Goal: Information Seeking & Learning: Learn about a topic

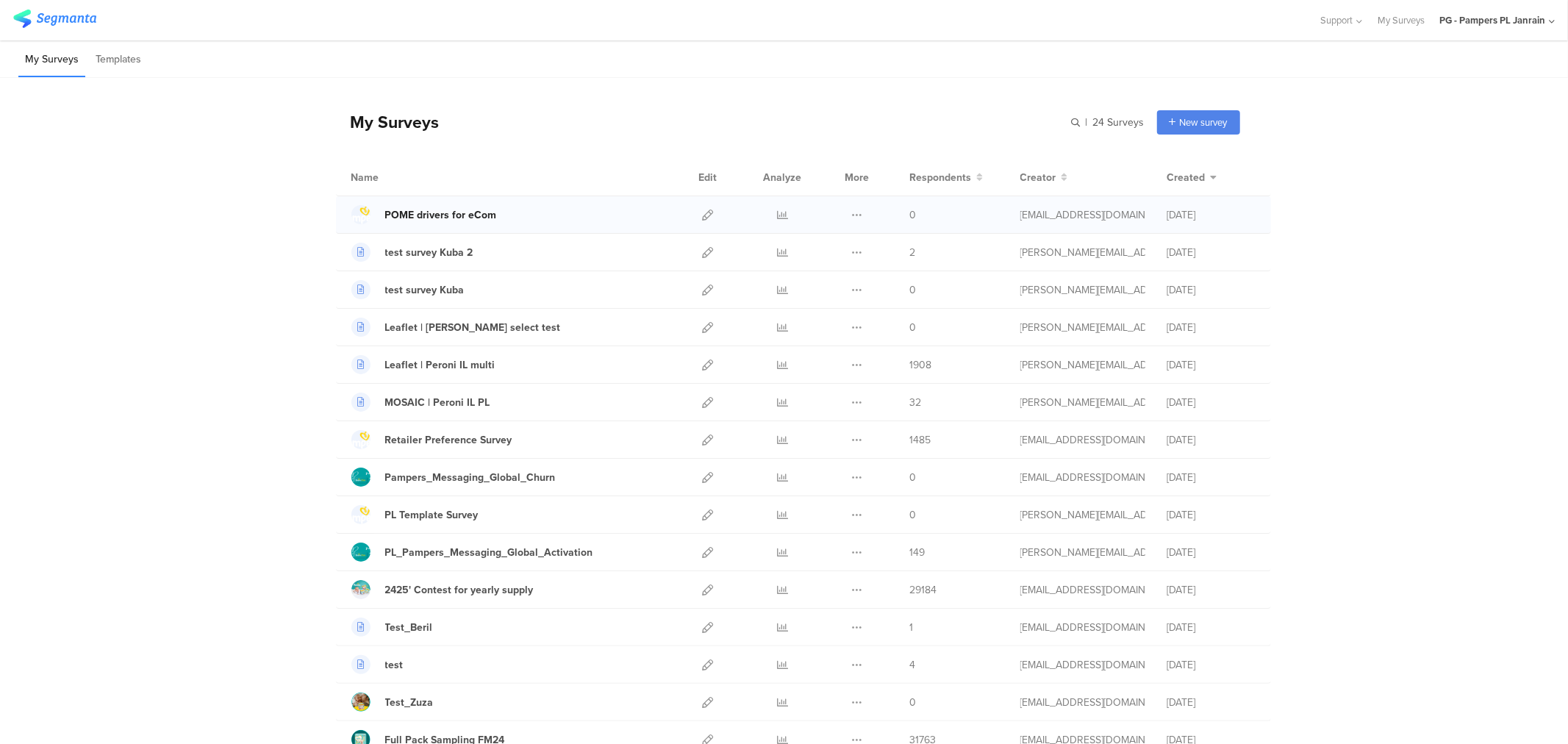
click at [474, 215] on div "POME drivers for eCom" at bounding box center [440, 215] width 112 height 16
click at [476, 214] on div "POME drivers for eCom" at bounding box center [440, 215] width 112 height 16
click at [702, 211] on icon at bounding box center [707, 214] width 11 height 11
click at [702, 364] on icon at bounding box center [707, 364] width 11 height 11
click at [777, 434] on icon at bounding box center [782, 439] width 11 height 11
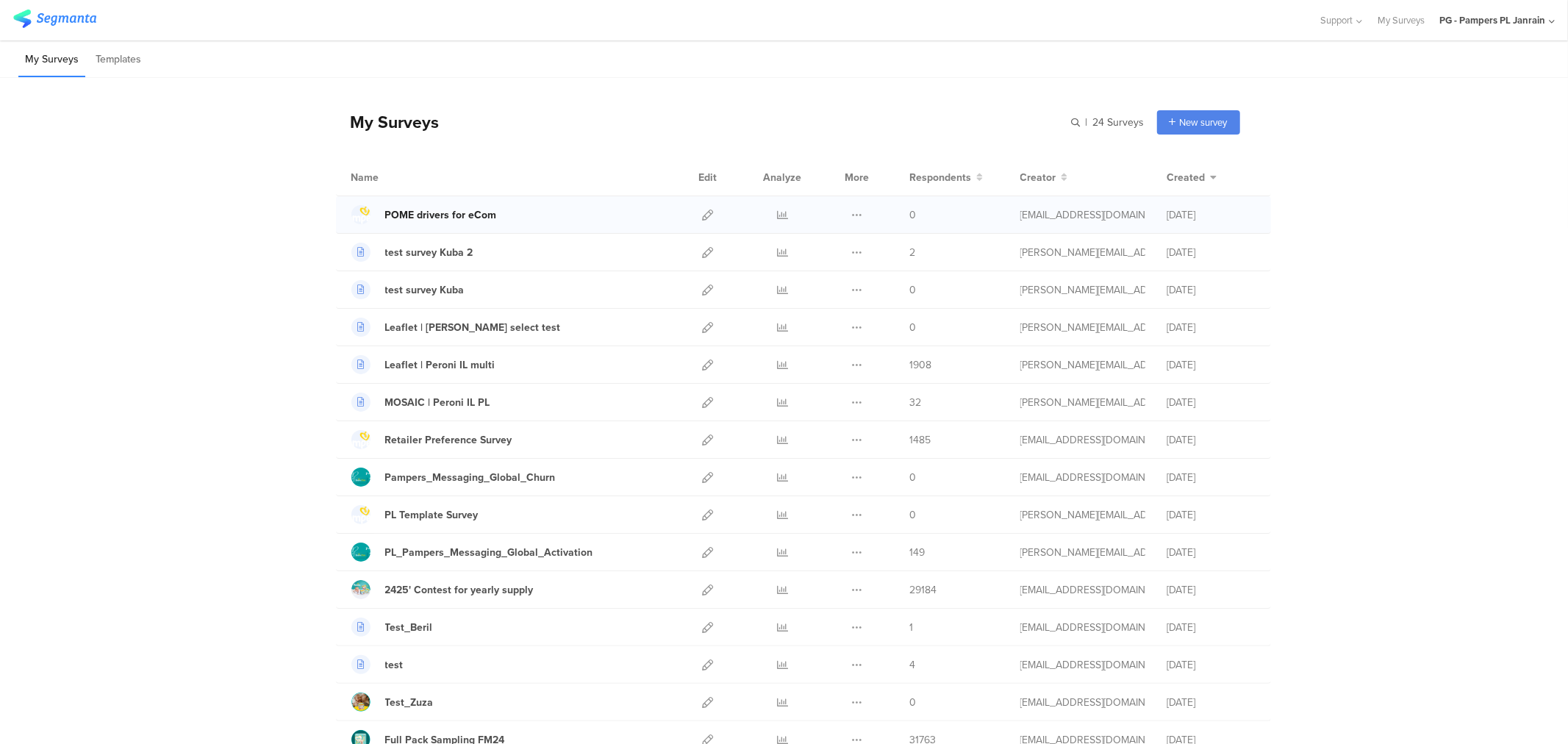
click at [427, 214] on div "POME drivers for eCom" at bounding box center [440, 215] width 112 height 16
click at [777, 357] on link at bounding box center [782, 364] width 11 height 37
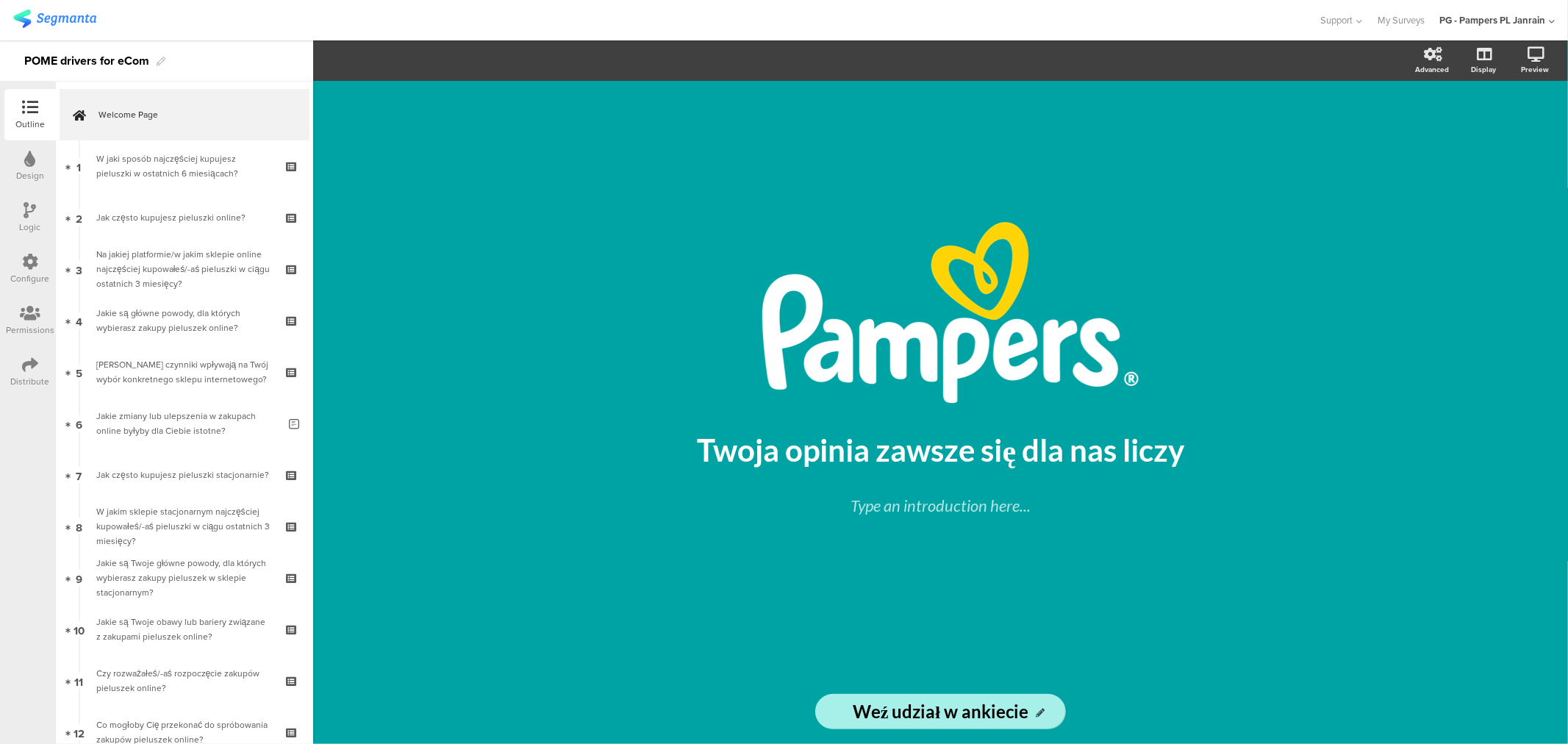
click at [24, 361] on icon at bounding box center [30, 364] width 17 height 17
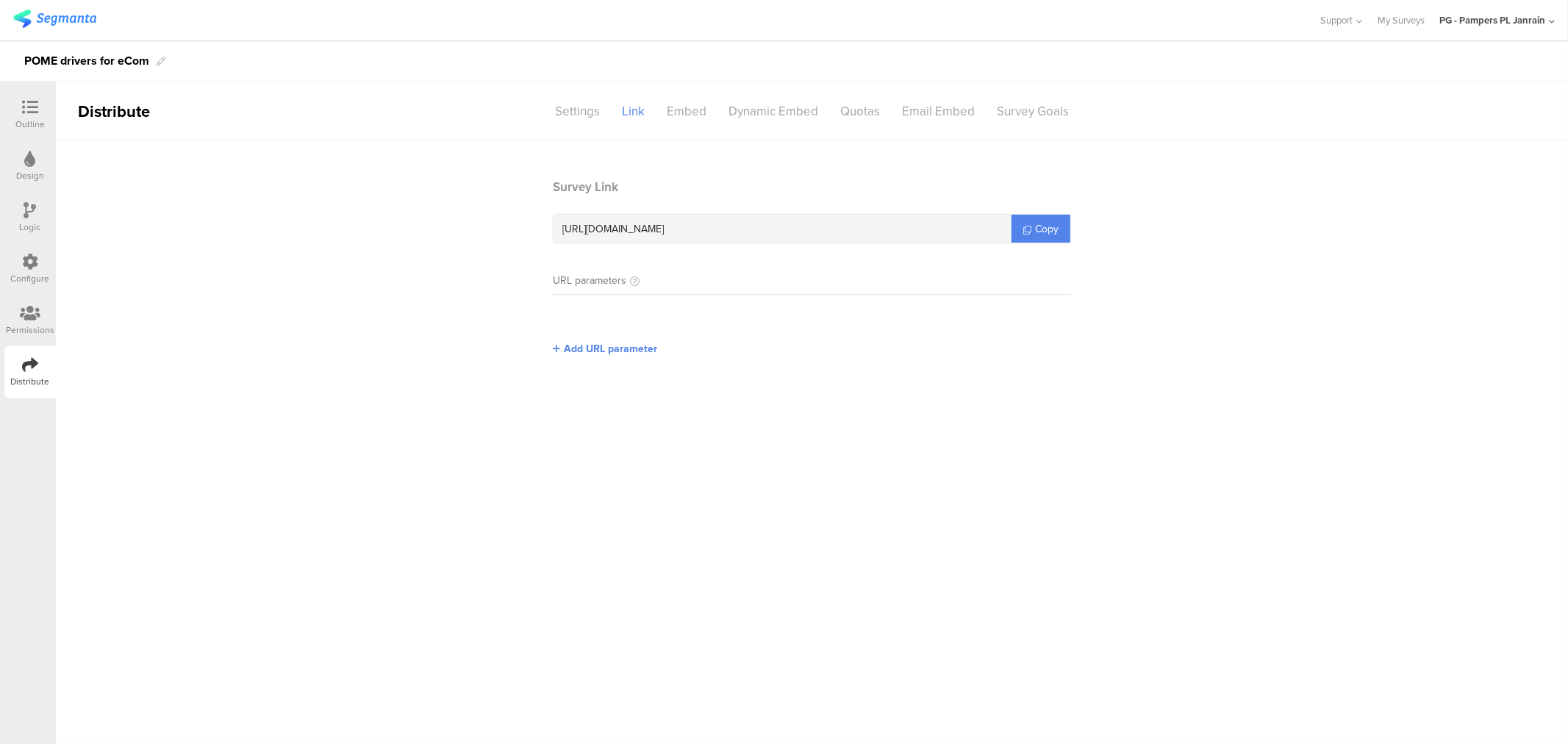
click at [25, 260] on icon at bounding box center [30, 261] width 17 height 17
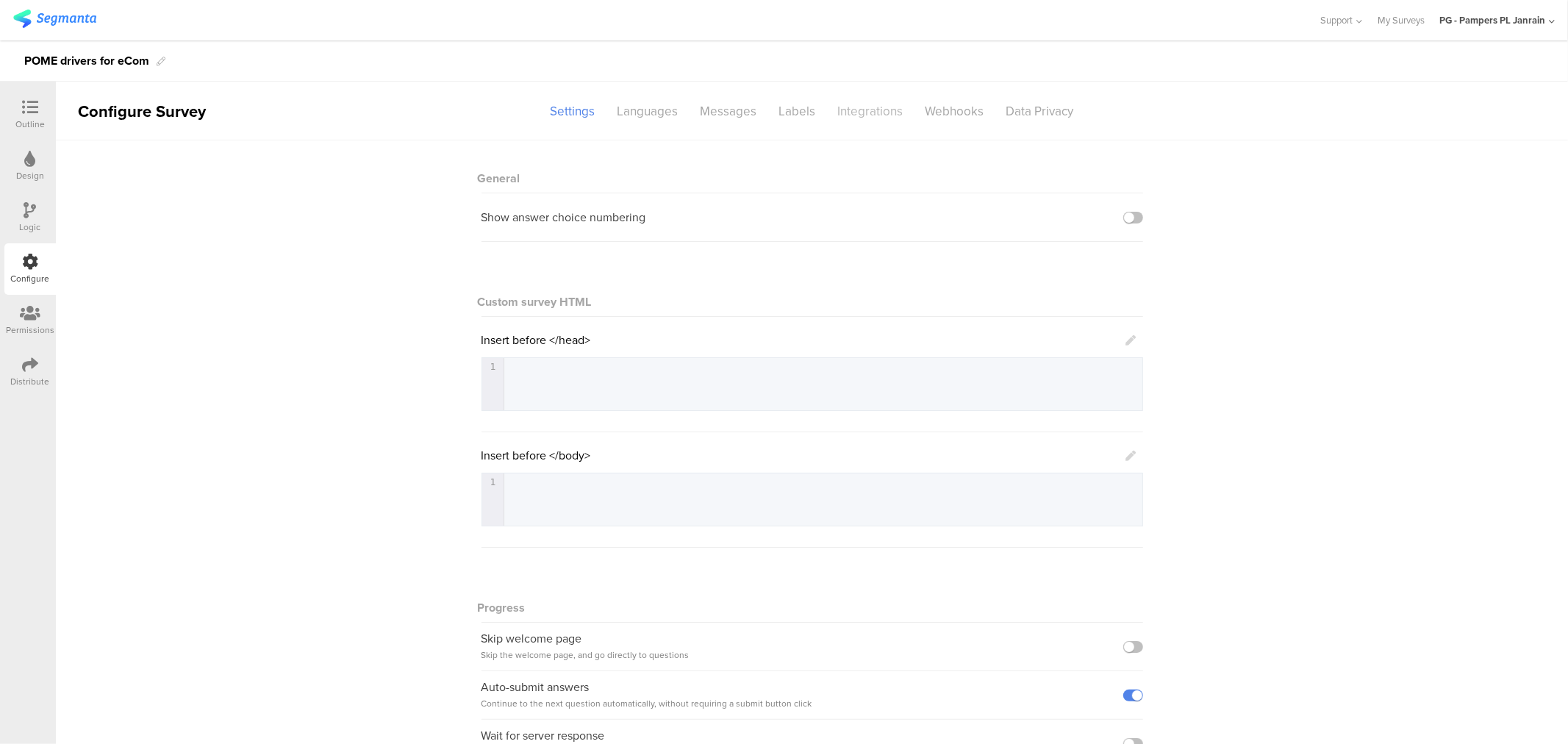
click at [850, 116] on div "Integrations" at bounding box center [871, 111] width 88 height 25
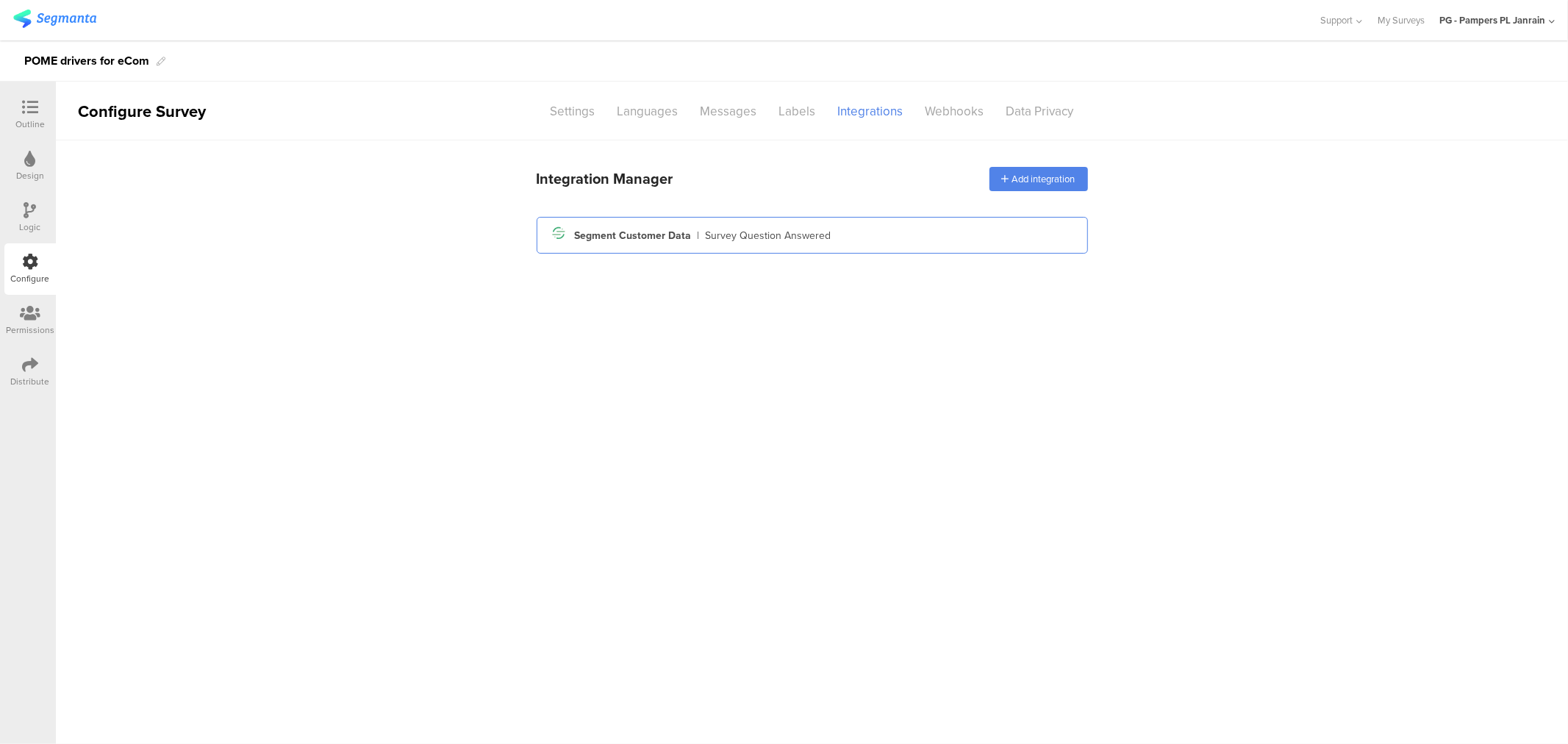
click at [915, 226] on div "Segment icon Created with Sketch. Segment Customer Data | Survey Question Answe…" at bounding box center [812, 236] width 528 height 25
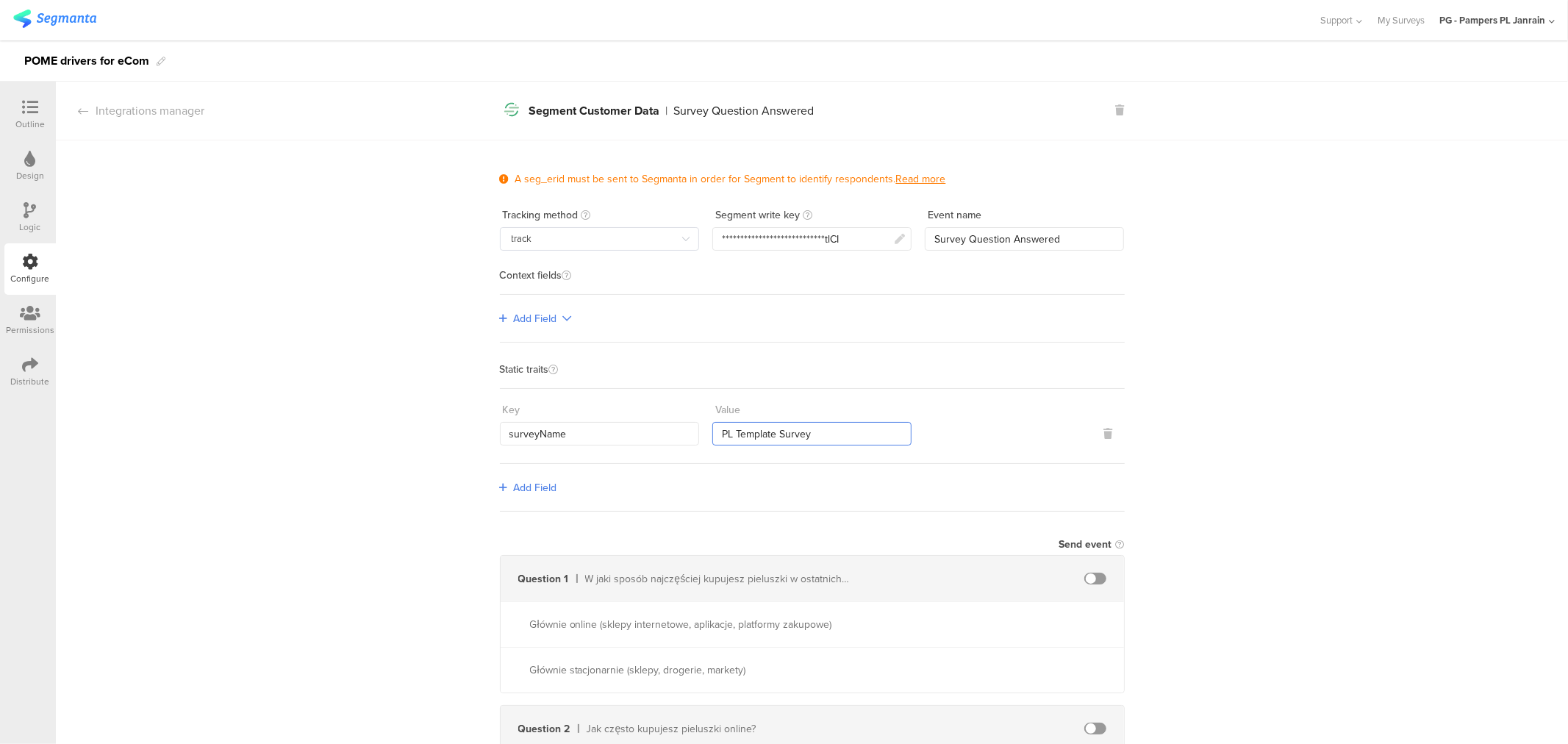
drag, startPoint x: 829, startPoint y: 433, endPoint x: 682, endPoint y: 436, distance: 147.0
click at [682, 436] on div "Key surveyName Value PL Template Survey" at bounding box center [811, 421] width 624 height 48
drag, startPoint x: 742, startPoint y: 429, endPoint x: 696, endPoint y: 429, distance: 46.0
click at [696, 429] on div "Key surveyName Value POME_drivers_for_ecom" at bounding box center [811, 421] width 624 height 48
type input "pome_drivers_for_ecom"
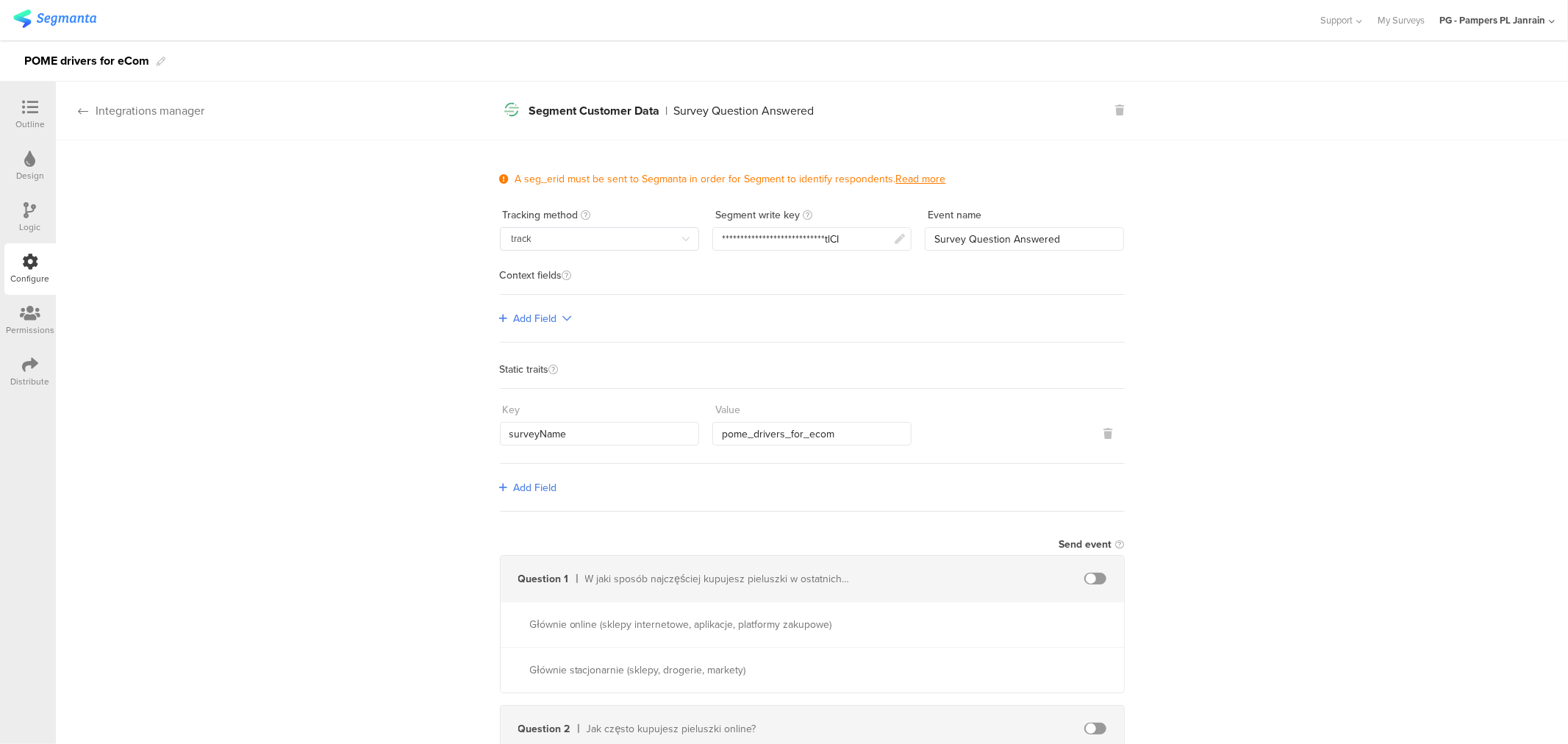
click at [164, 112] on div "Integrations manager" at bounding box center [130, 110] width 148 height 17
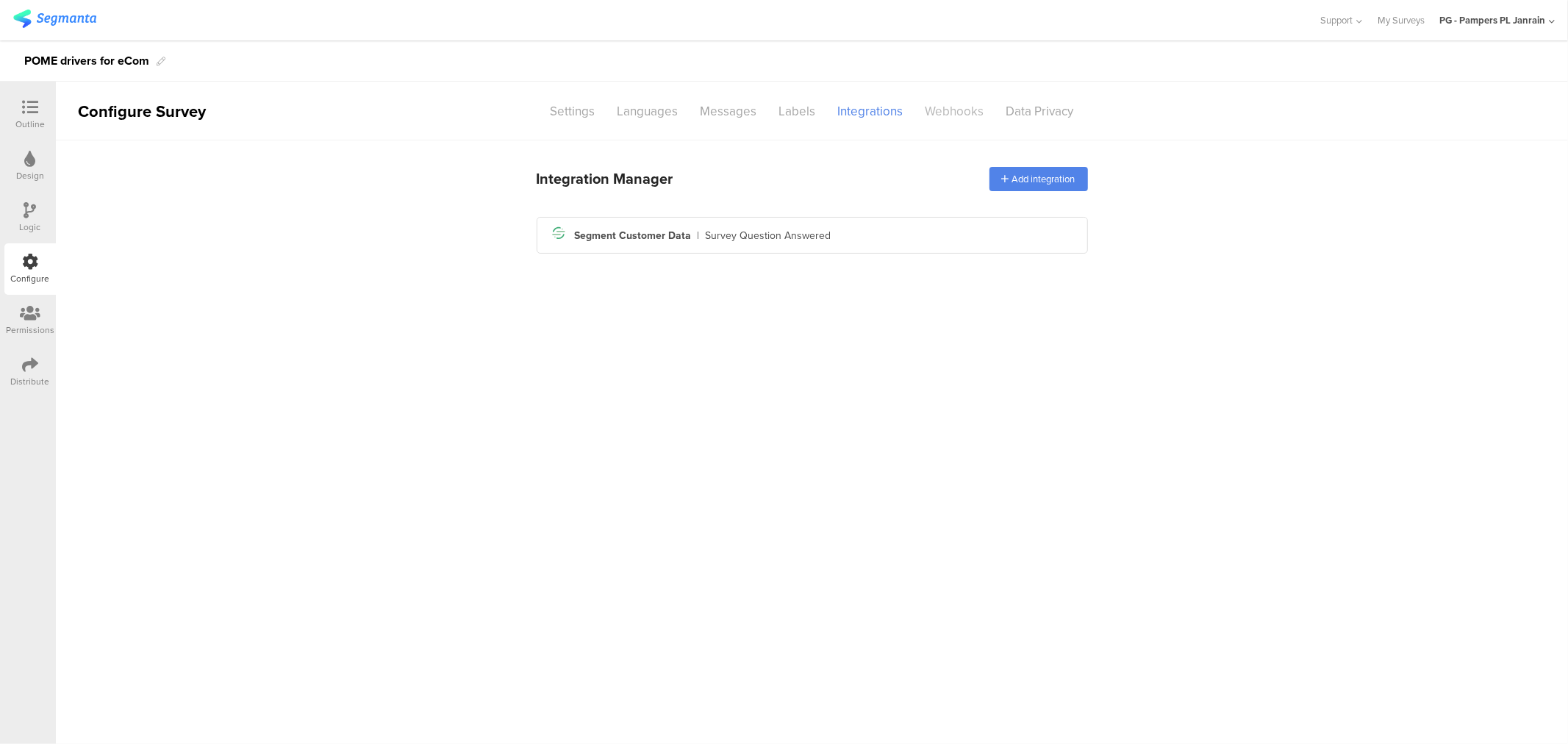
click at [966, 110] on div "Webhooks" at bounding box center [954, 111] width 81 height 25
click at [591, 119] on div "Settings" at bounding box center [573, 111] width 67 height 25
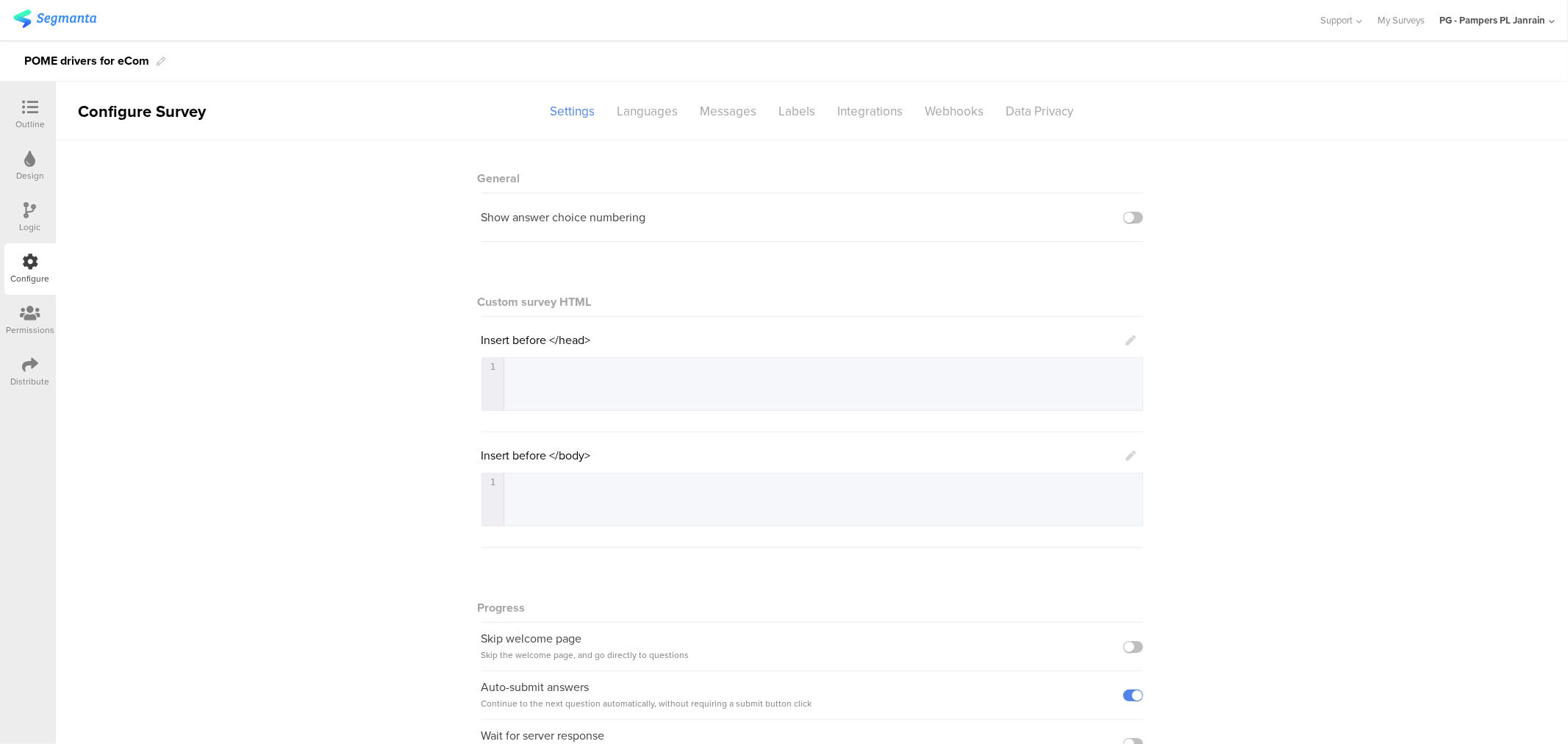
scroll to position [93, 0]
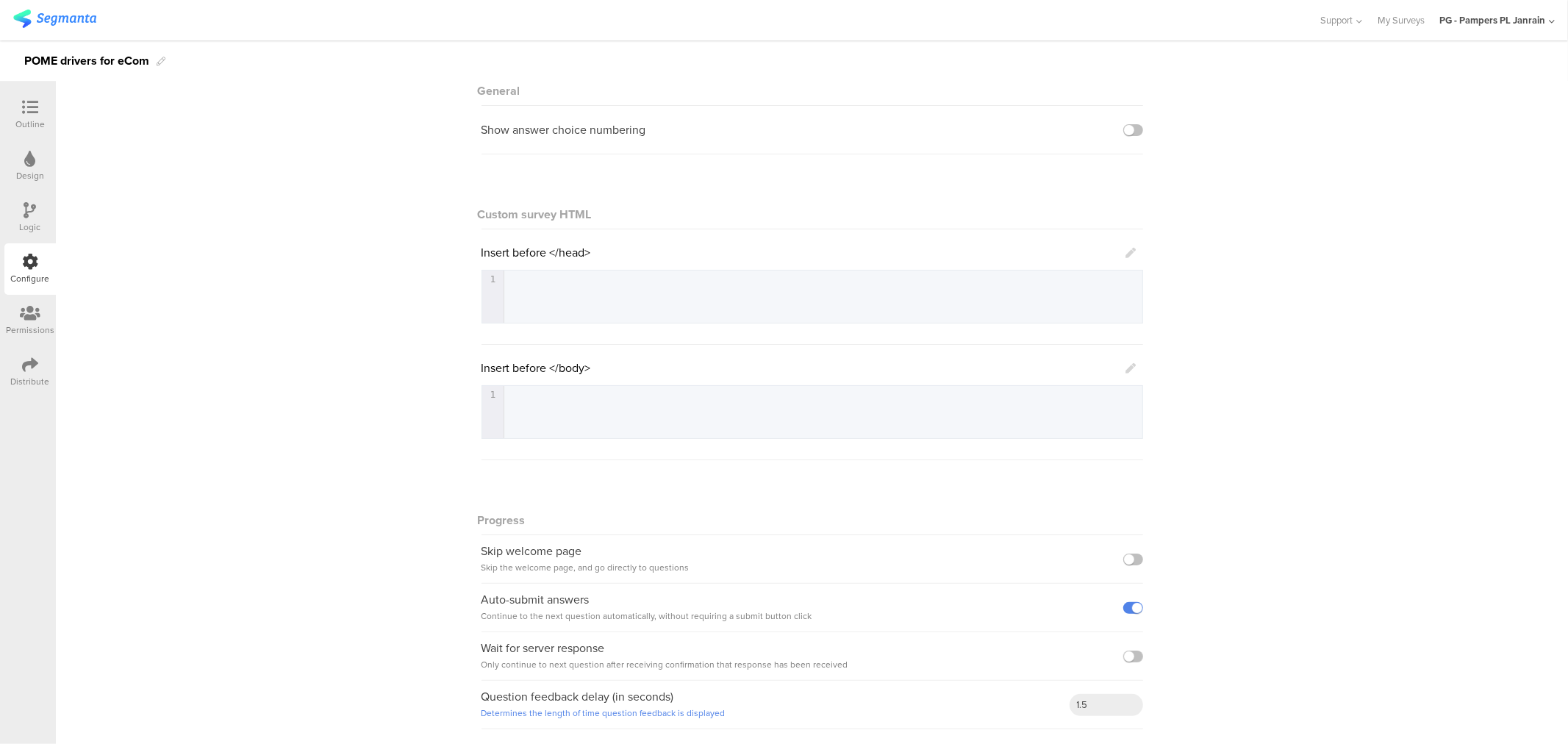
click at [37, 353] on div "Distribute" at bounding box center [30, 371] width 52 height 52
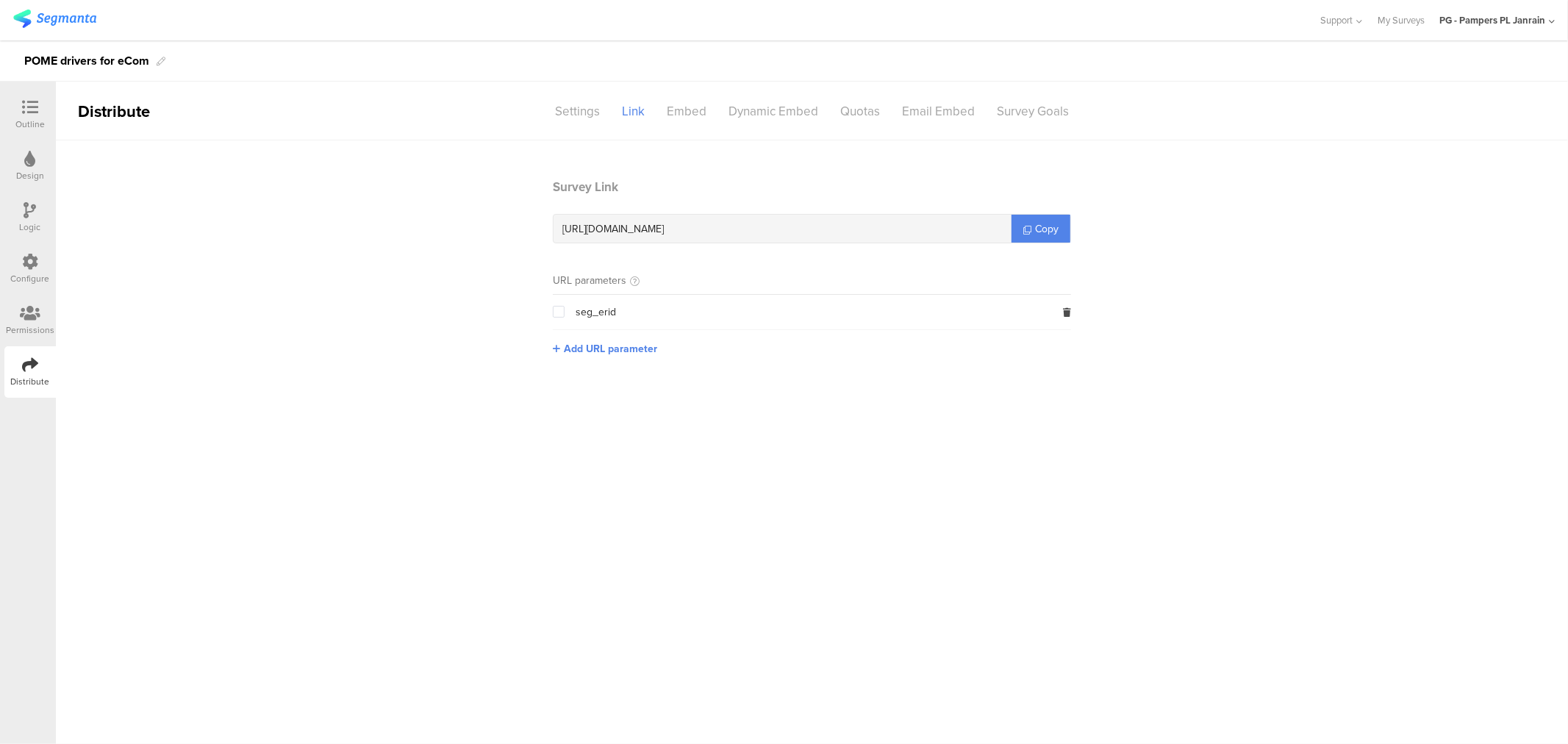
click at [556, 310] on span at bounding box center [559, 312] width 12 height 12
click at [565, 306] on input "checkbox" at bounding box center [565, 306] width 0 height 0
click at [556, 310] on span at bounding box center [559, 312] width 12 height 12
click at [565, 306] on input "checkbox" at bounding box center [565, 306] width 0 height 0
click at [1037, 232] on span "Copy" at bounding box center [1047, 229] width 23 height 16
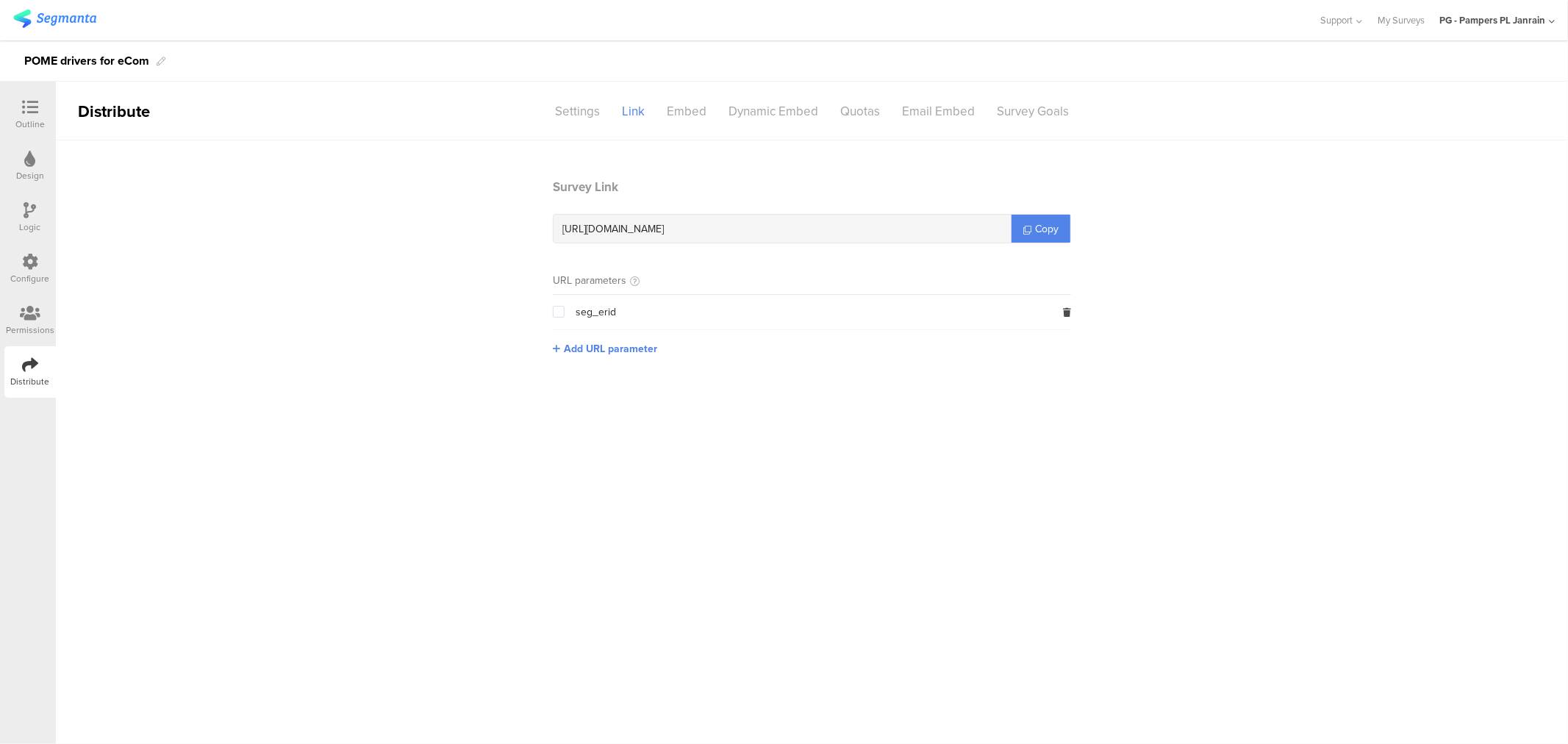
click at [792, 226] on div "https://pgsurveys.segmanta.com/6ef652" at bounding box center [782, 228] width 458 height 28
click at [1053, 222] on span "Copy" at bounding box center [1047, 229] width 23 height 16
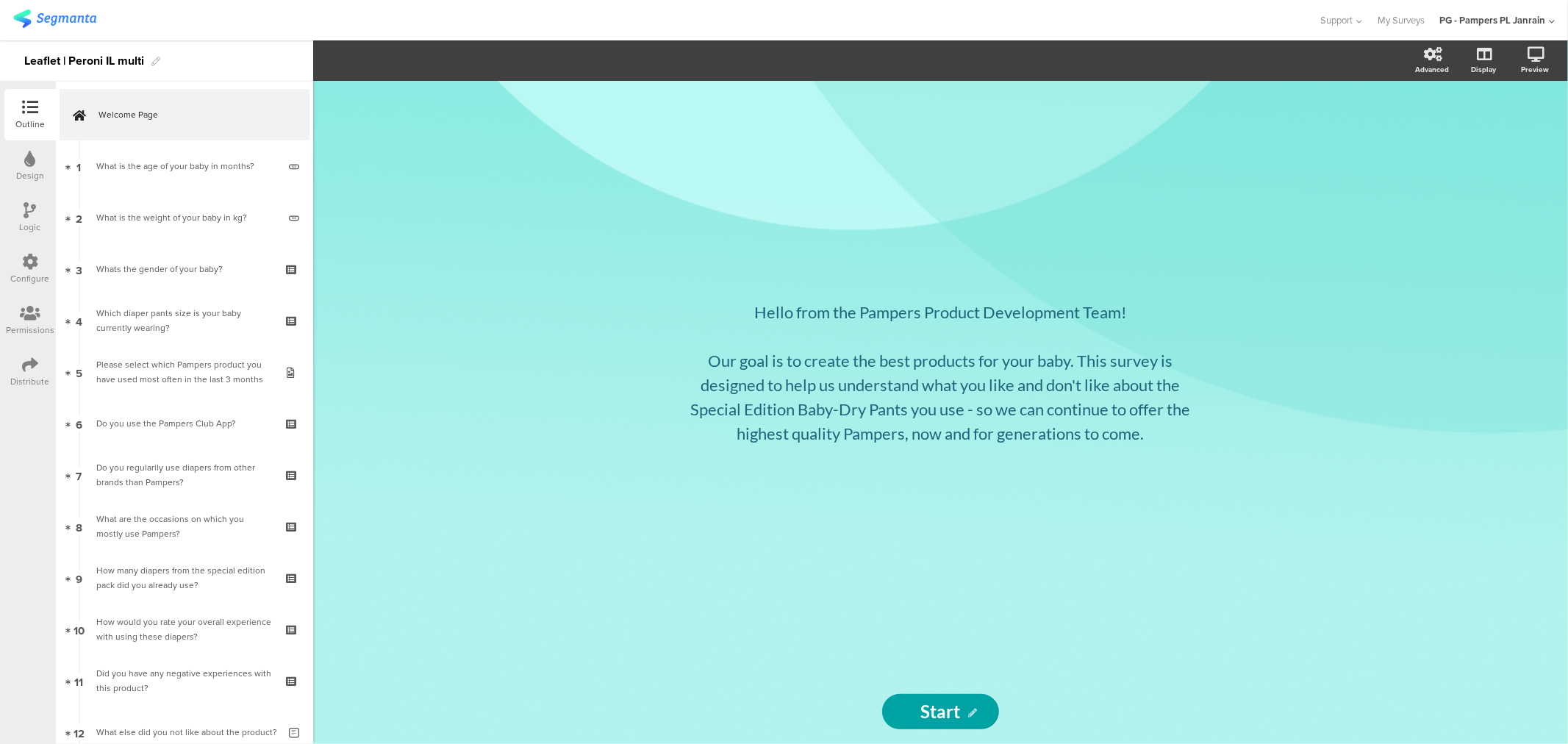
click at [26, 317] on icon at bounding box center [29, 313] width 20 height 17
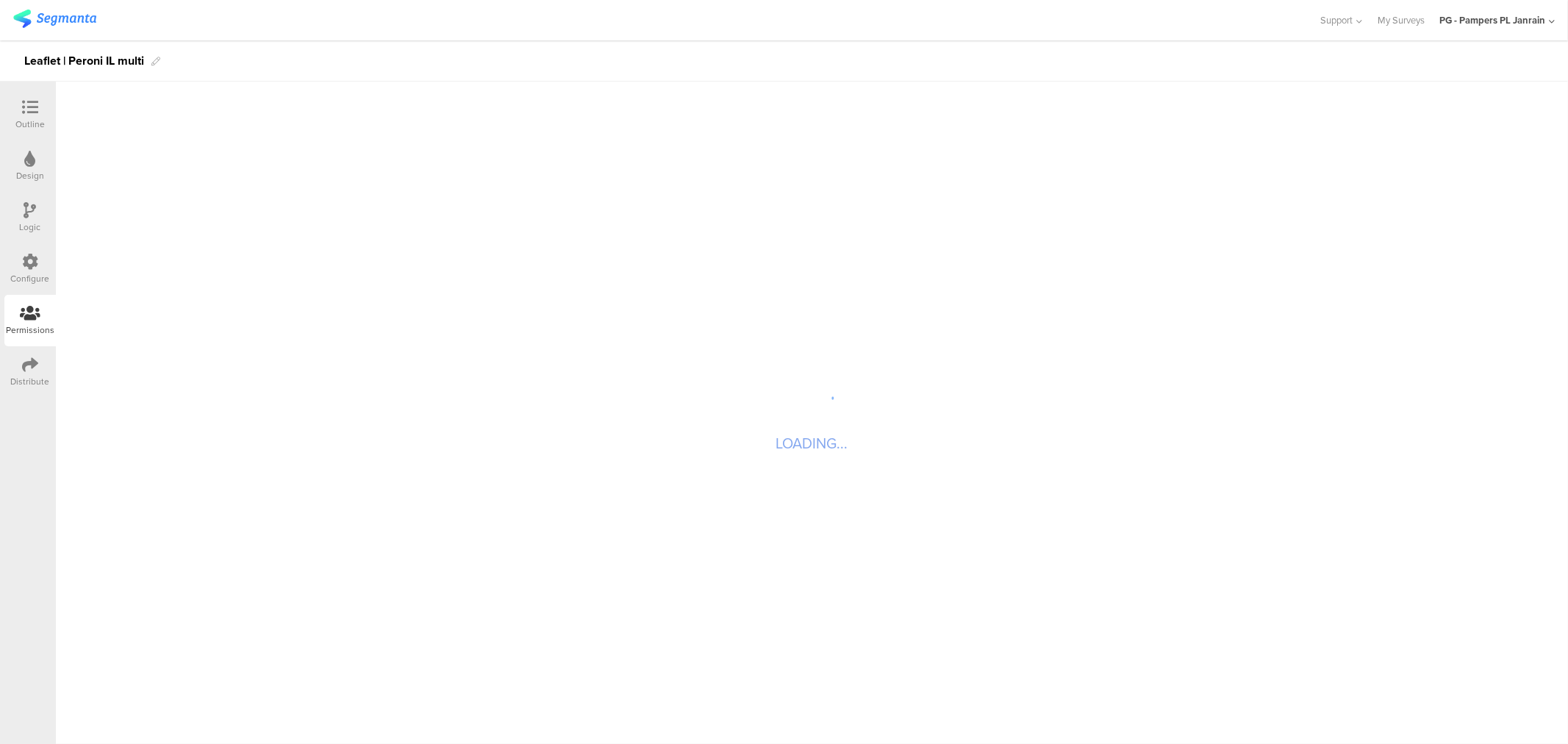
click at [32, 376] on div "Distribute" at bounding box center [30, 382] width 39 height 14
click at [25, 277] on div "Configure" at bounding box center [30, 279] width 39 height 14
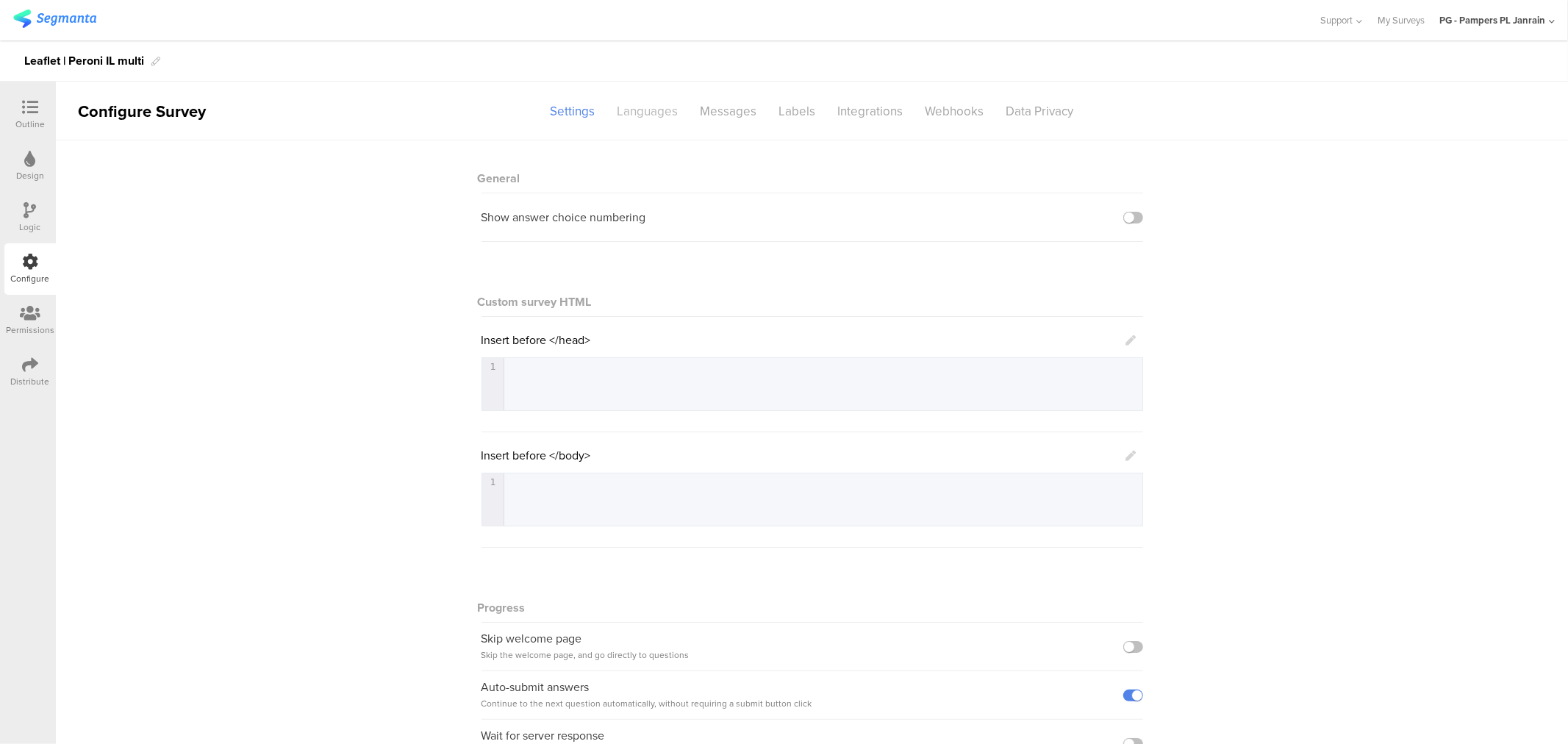
click at [654, 112] on div "Languages" at bounding box center [648, 111] width 83 height 25
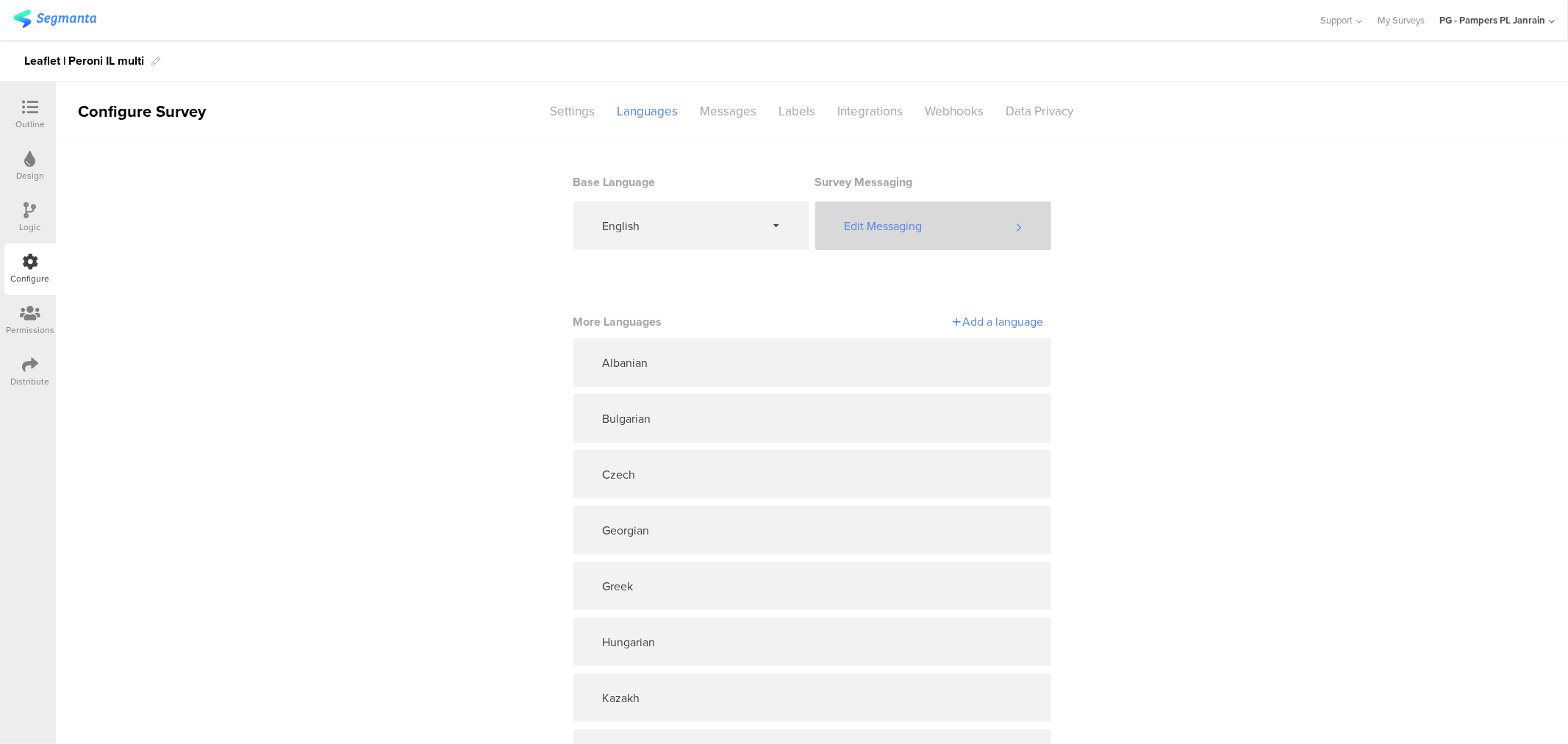
drag, startPoint x: 912, startPoint y: 226, endPoint x: 900, endPoint y: 226, distance: 12.0
drag, startPoint x: 900, startPoint y: 226, endPoint x: 819, endPoint y: 231, distance: 81.2
click at [819, 231] on div "Edit Messaging" at bounding box center [933, 226] width 236 height 49
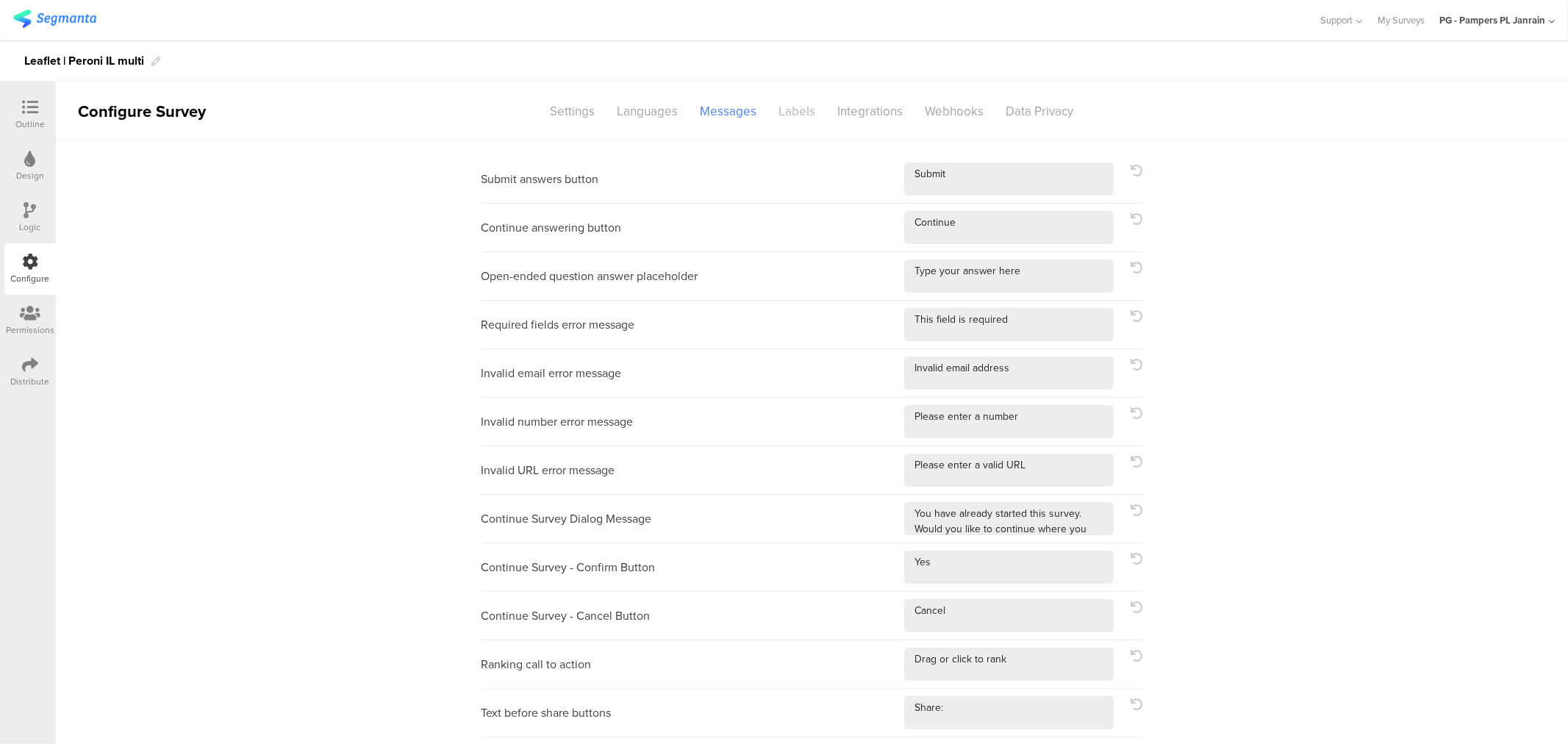
click at [800, 101] on div "Labels" at bounding box center [798, 111] width 58 height 25
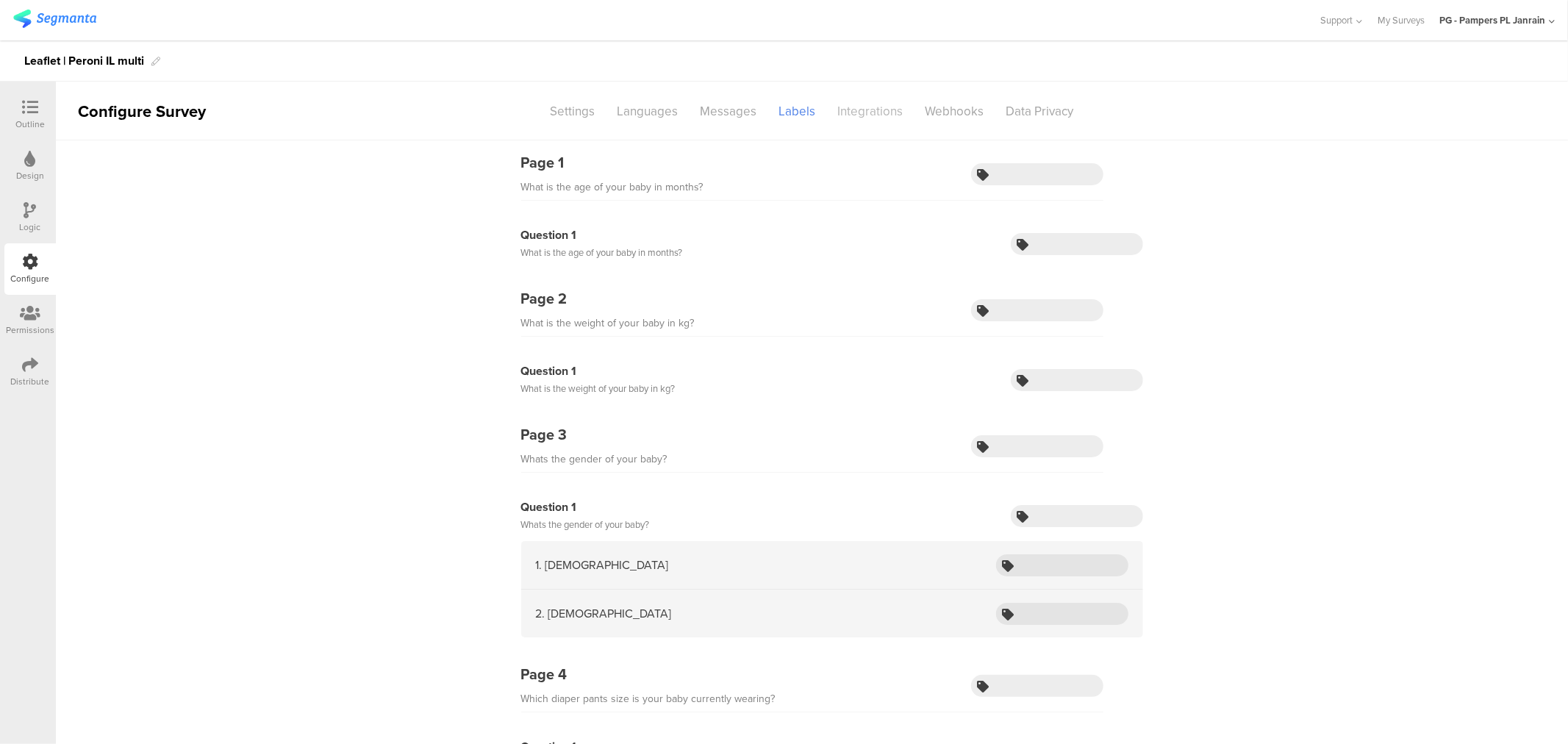
click at [883, 110] on div "Integrations" at bounding box center [871, 111] width 88 height 25
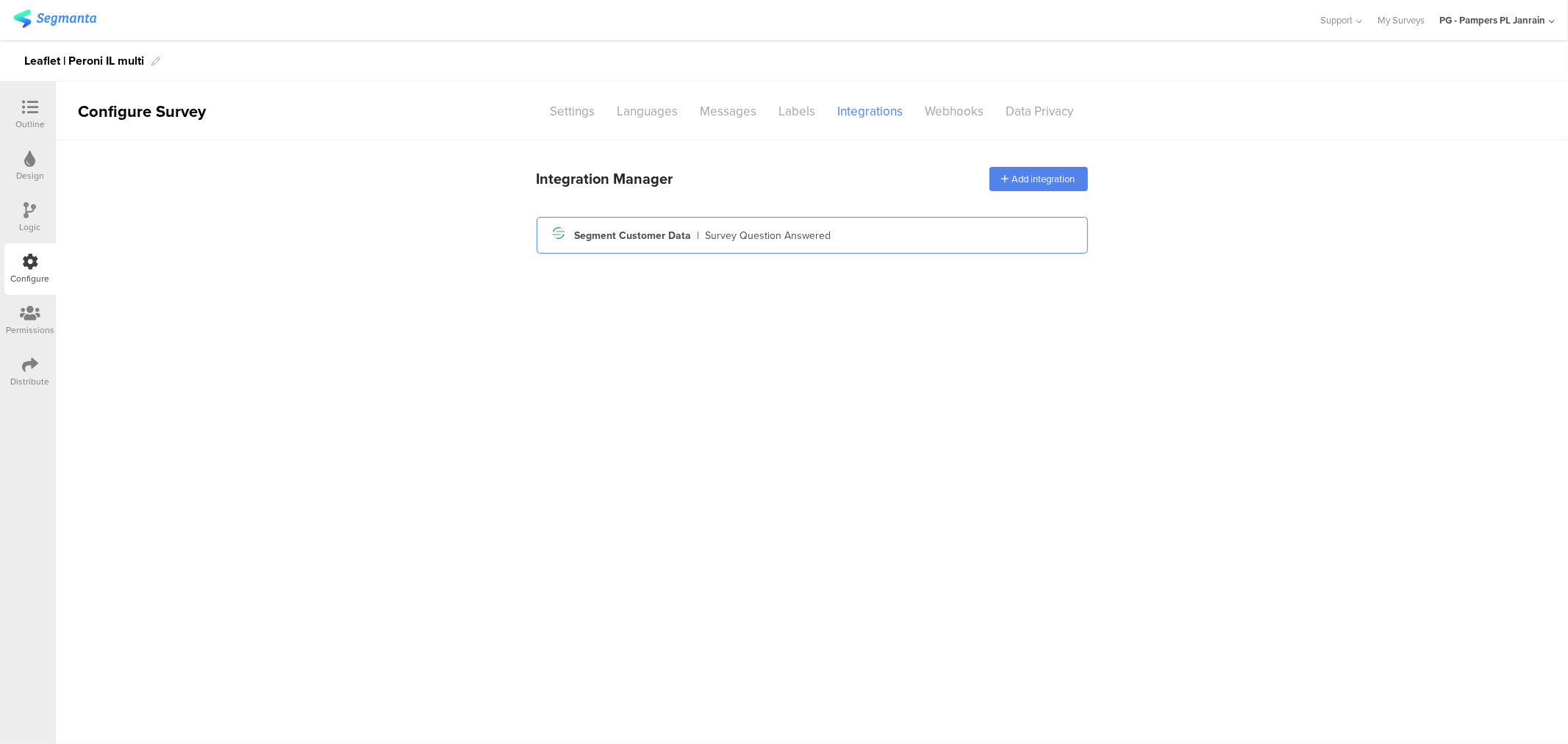
click at [895, 236] on div "Segment icon Created with Sketch. Segment Customer Data | Survey Question Answe…" at bounding box center [812, 236] width 528 height 25
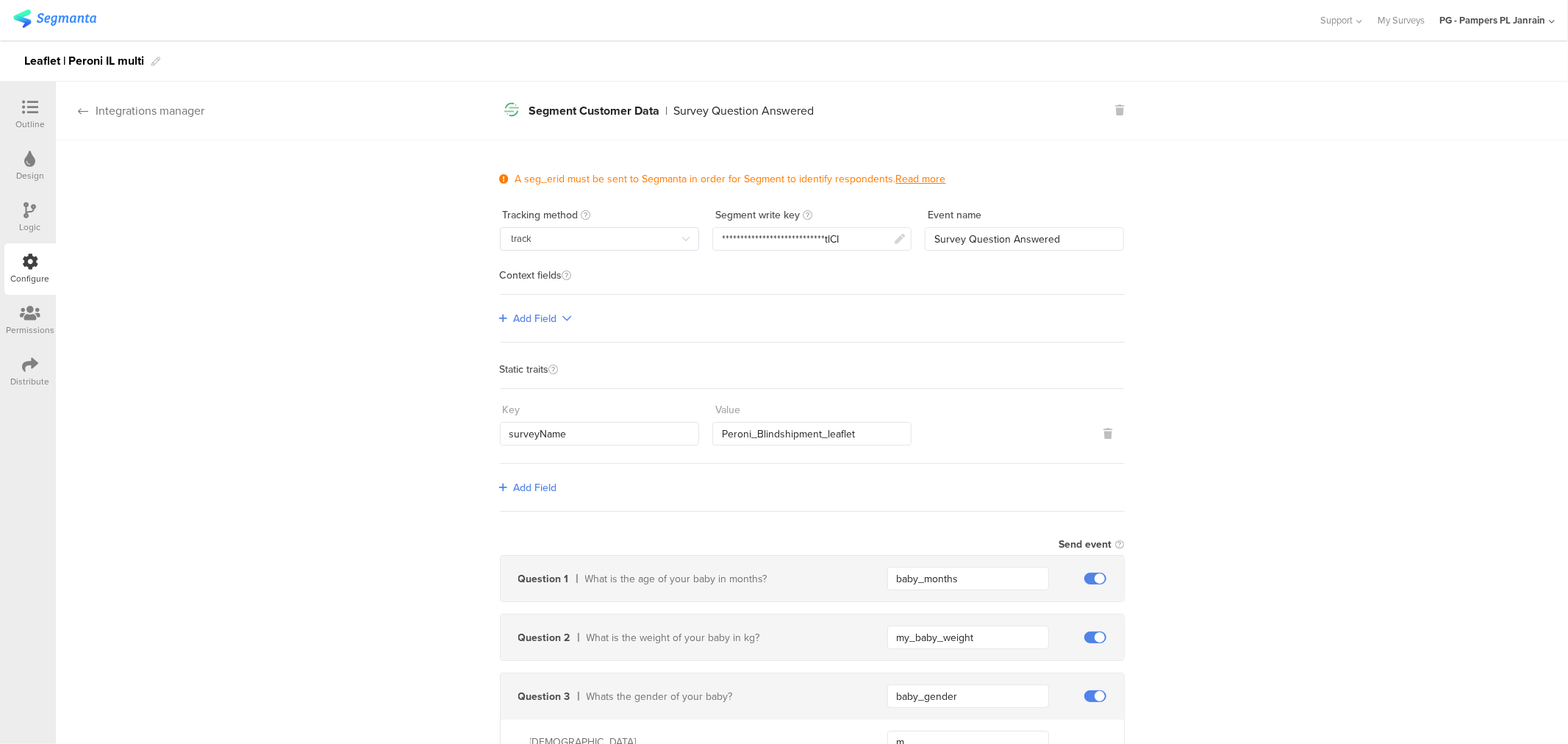
click at [149, 102] on div "Integrations manager" at bounding box center [130, 110] width 148 height 17
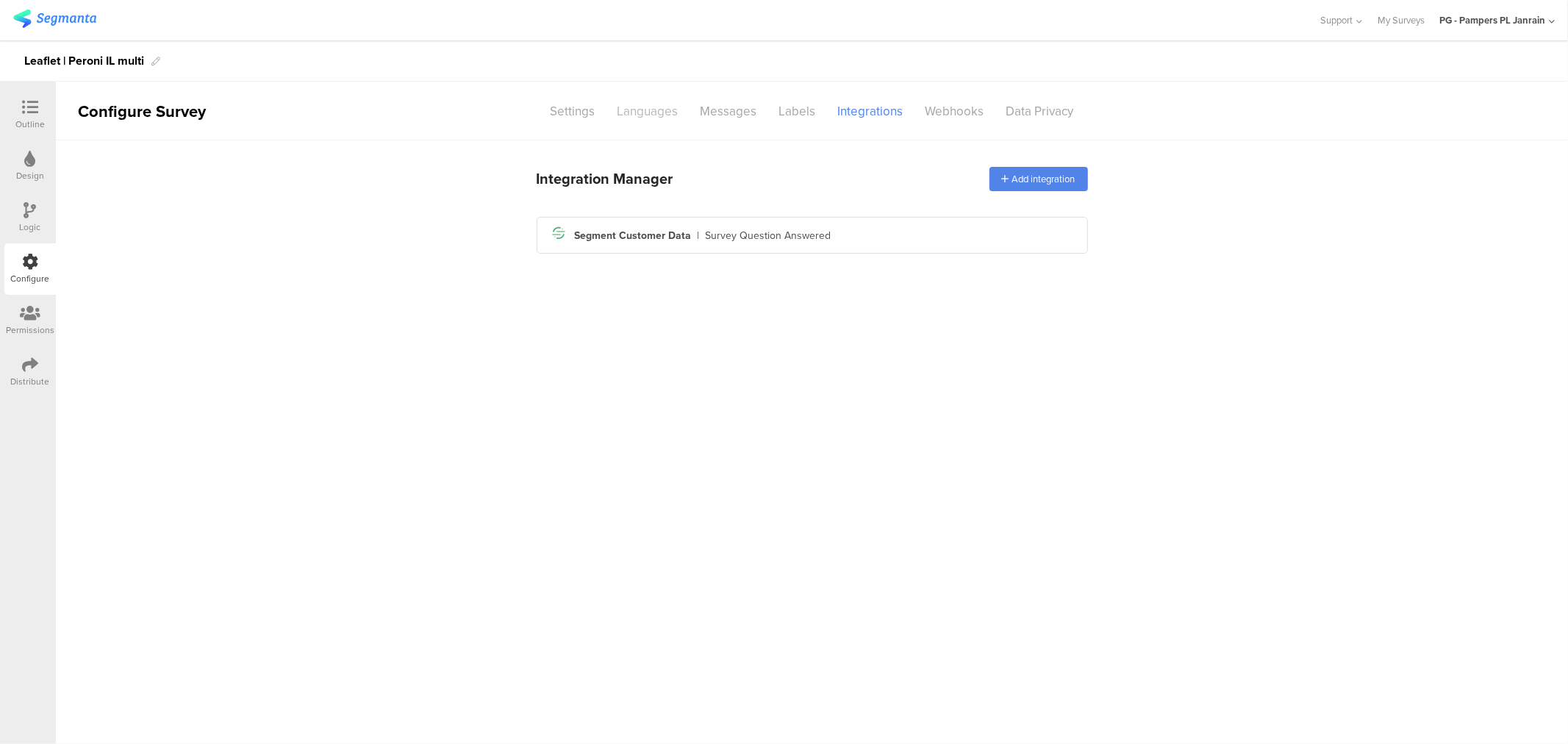
click at [647, 110] on div "Languages" at bounding box center [648, 111] width 83 height 25
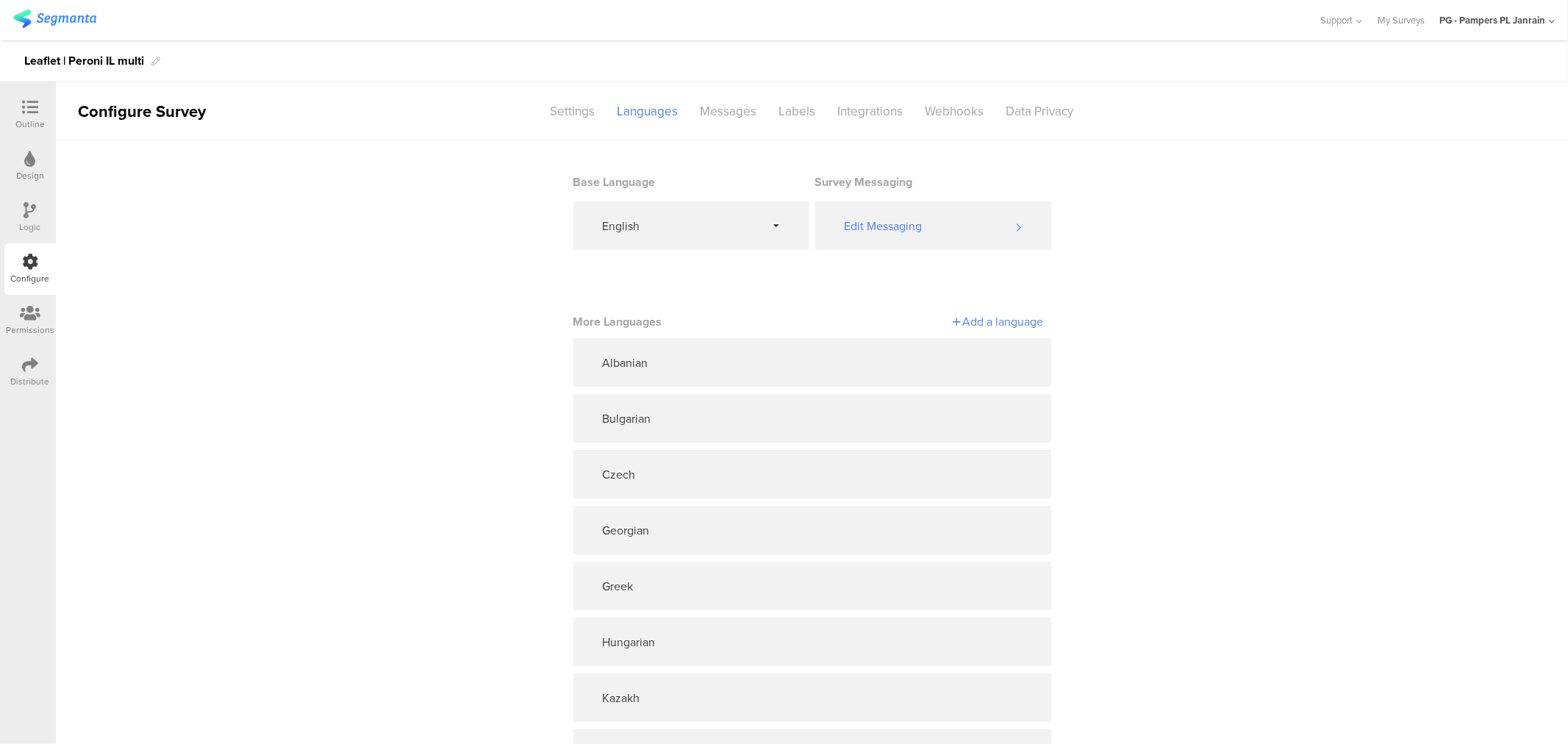
scroll to position [406, 0]
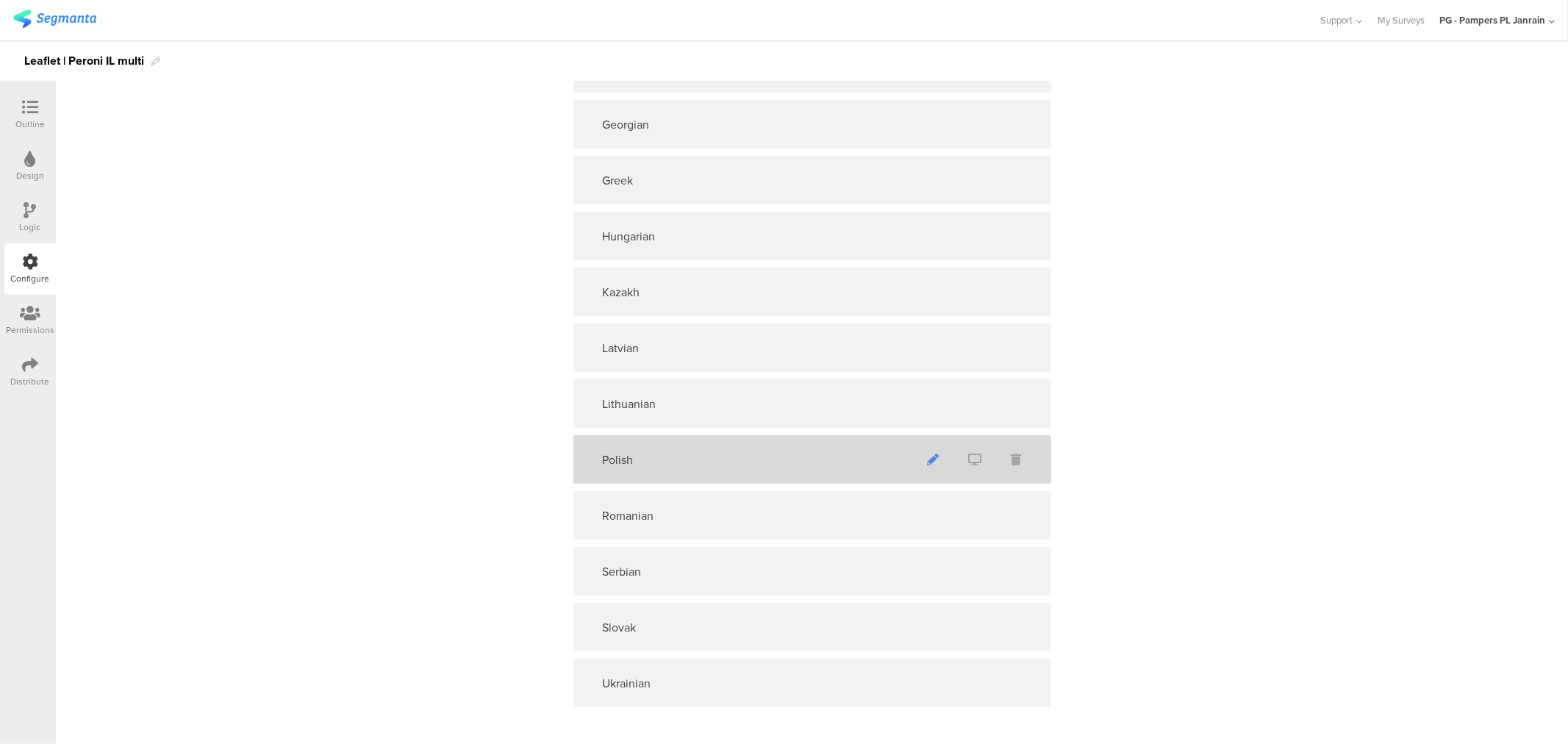
click at [927, 461] on icon at bounding box center [933, 460] width 12 height 12
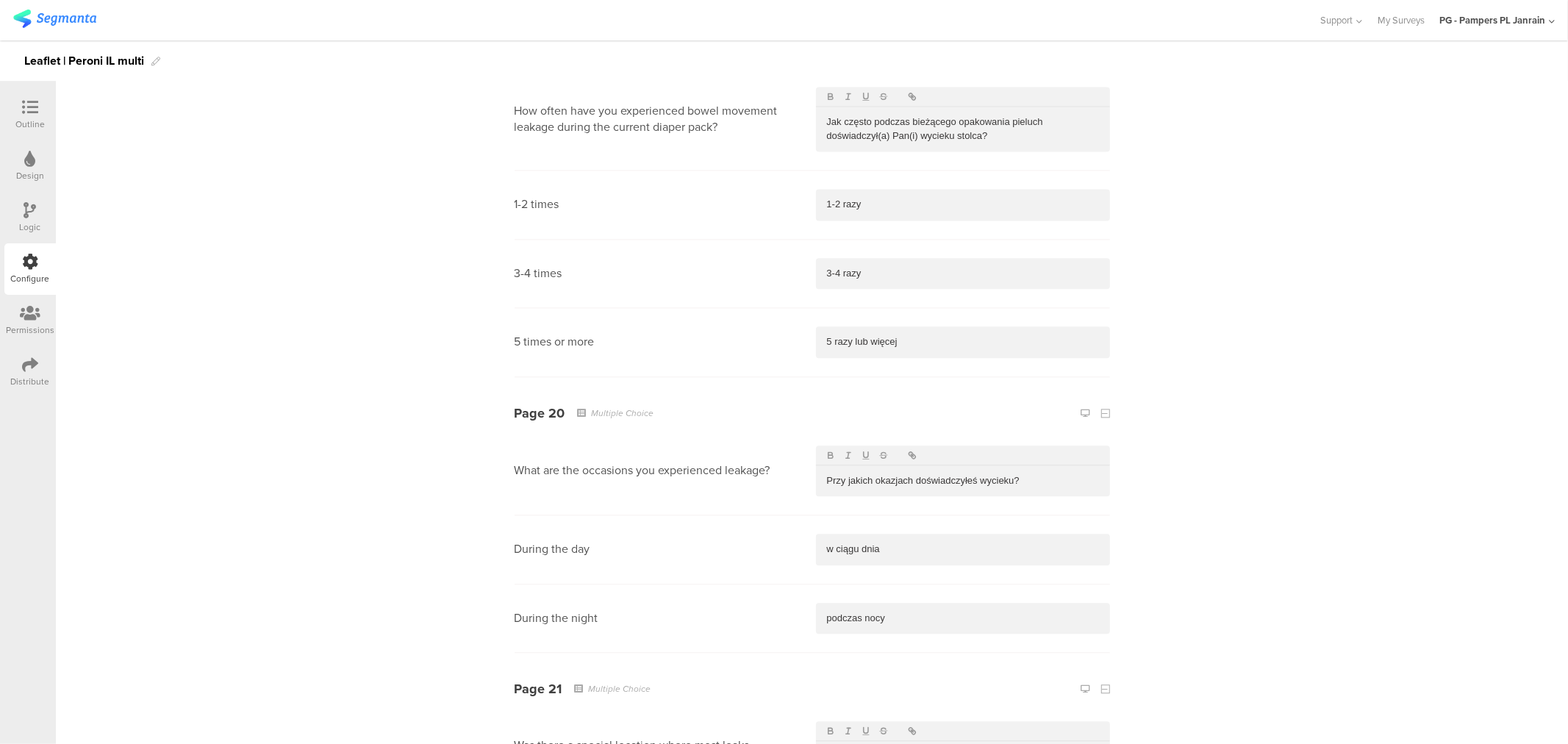
scroll to position [8015, 0]
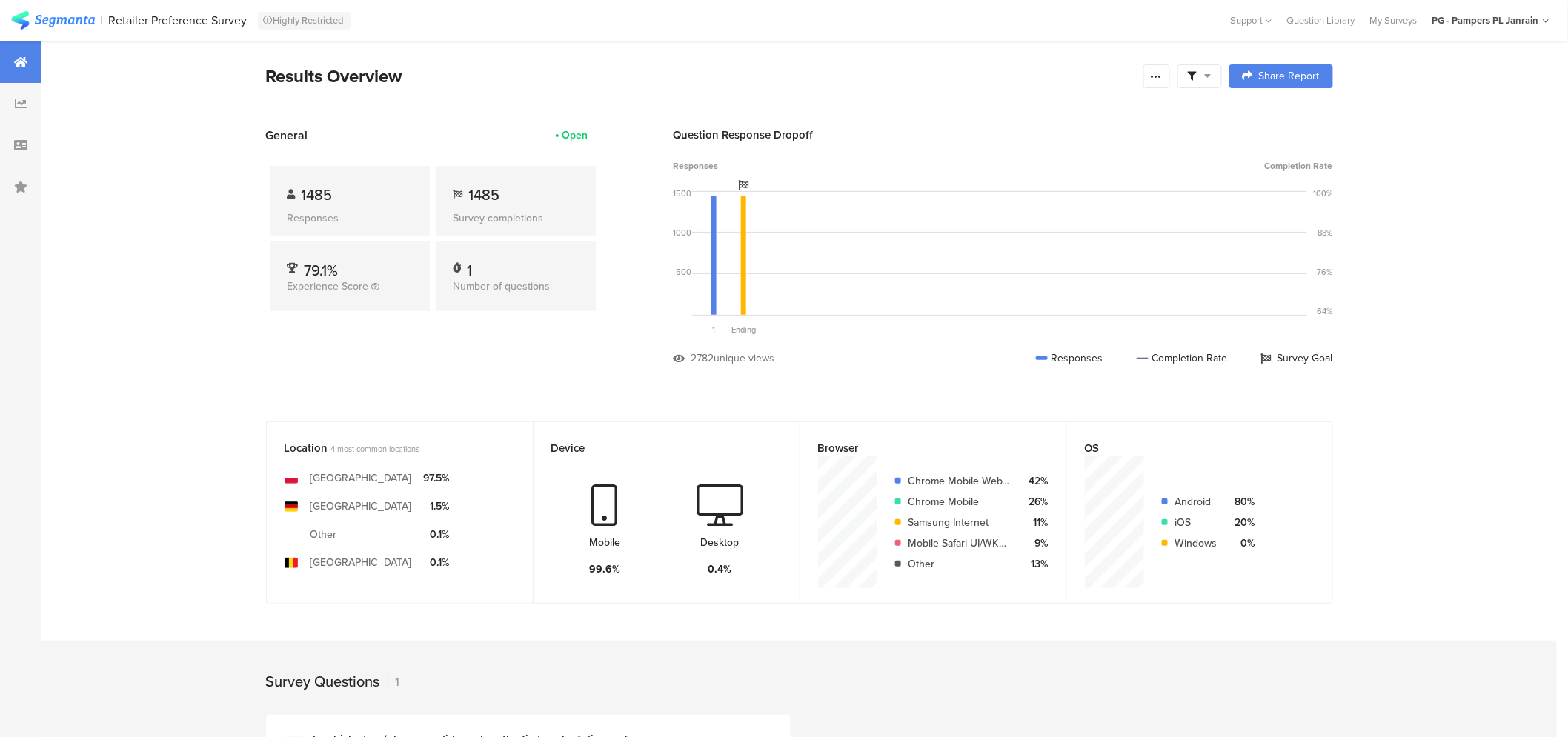
click at [928, 54] on section "Results Overview Confidence Level 95 % Preview survey Edit survey Export Result…" at bounding box center [798, 506] width 1515 height 930
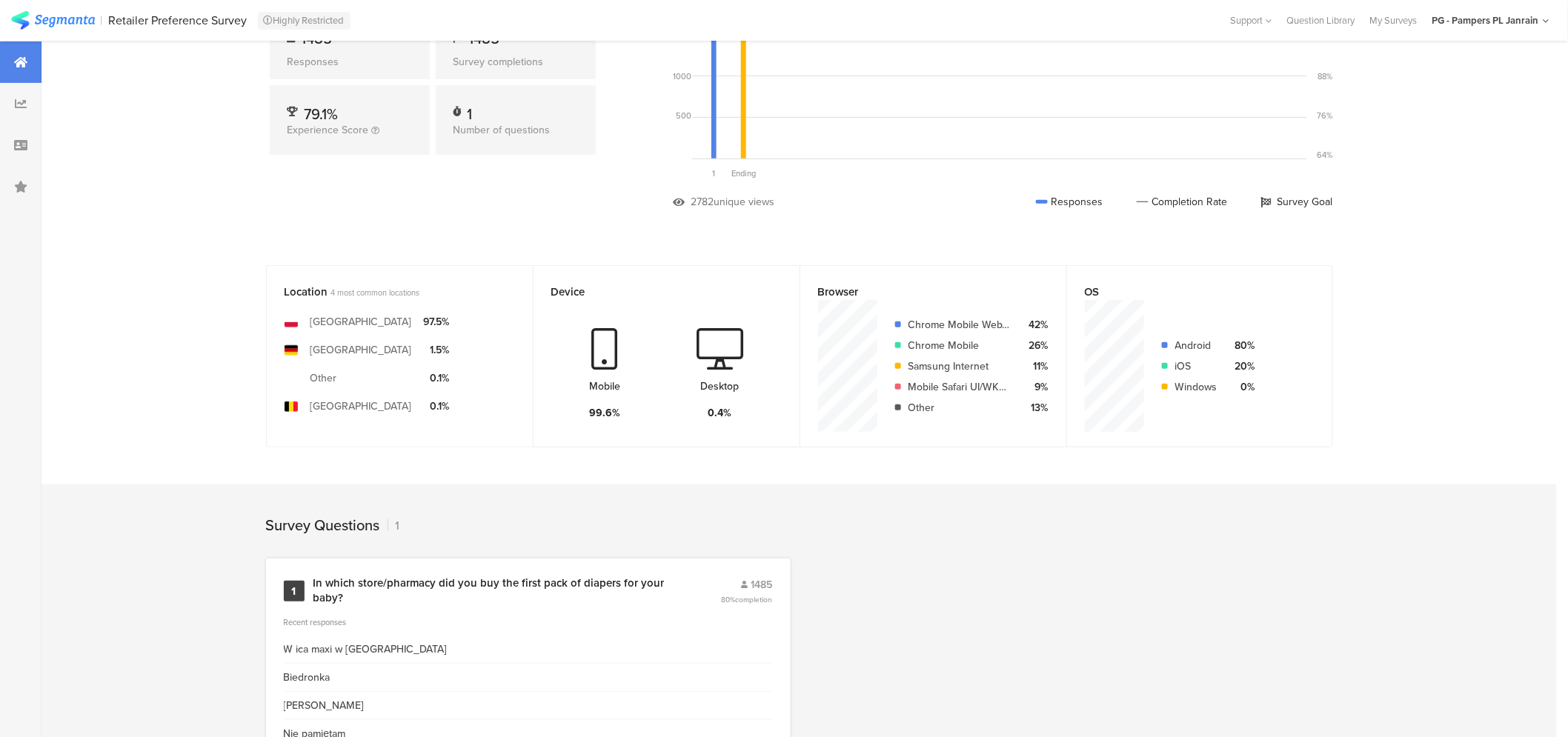
scroll to position [233, 0]
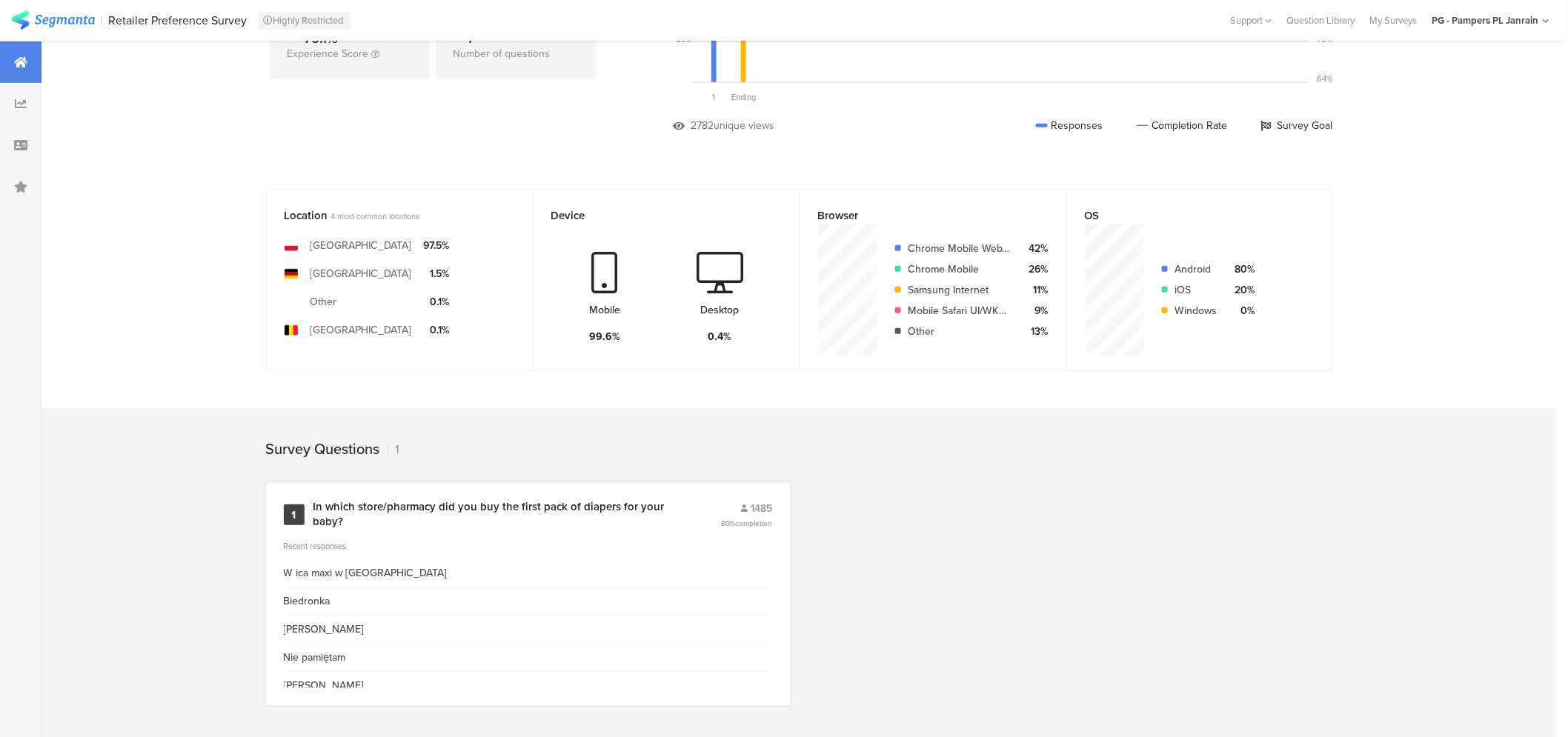
click at [404, 500] on div "In which store/pharmacy did you buy the first pack of diapers for your baby?" at bounding box center [499, 513] width 372 height 28
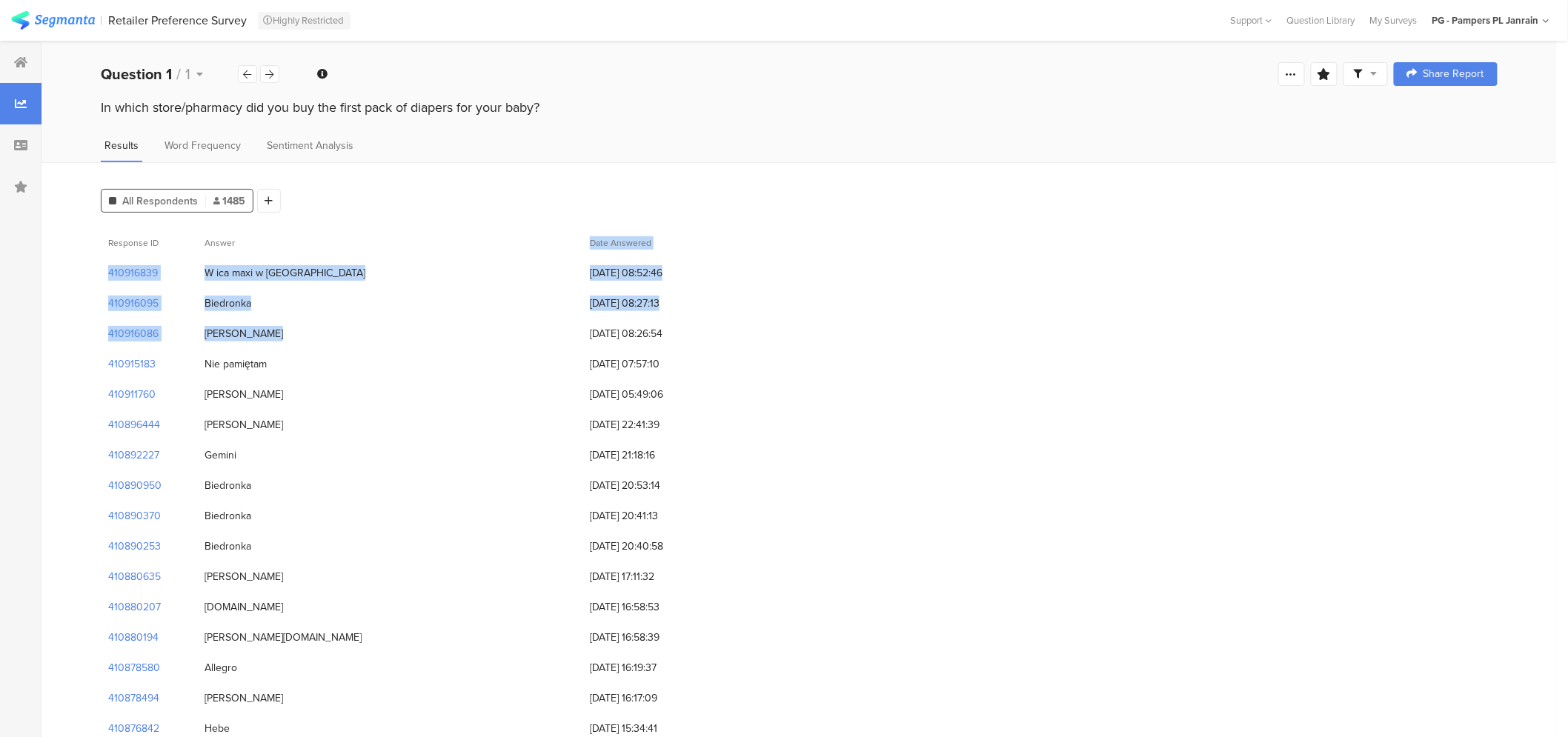
scroll to position [5, 0]
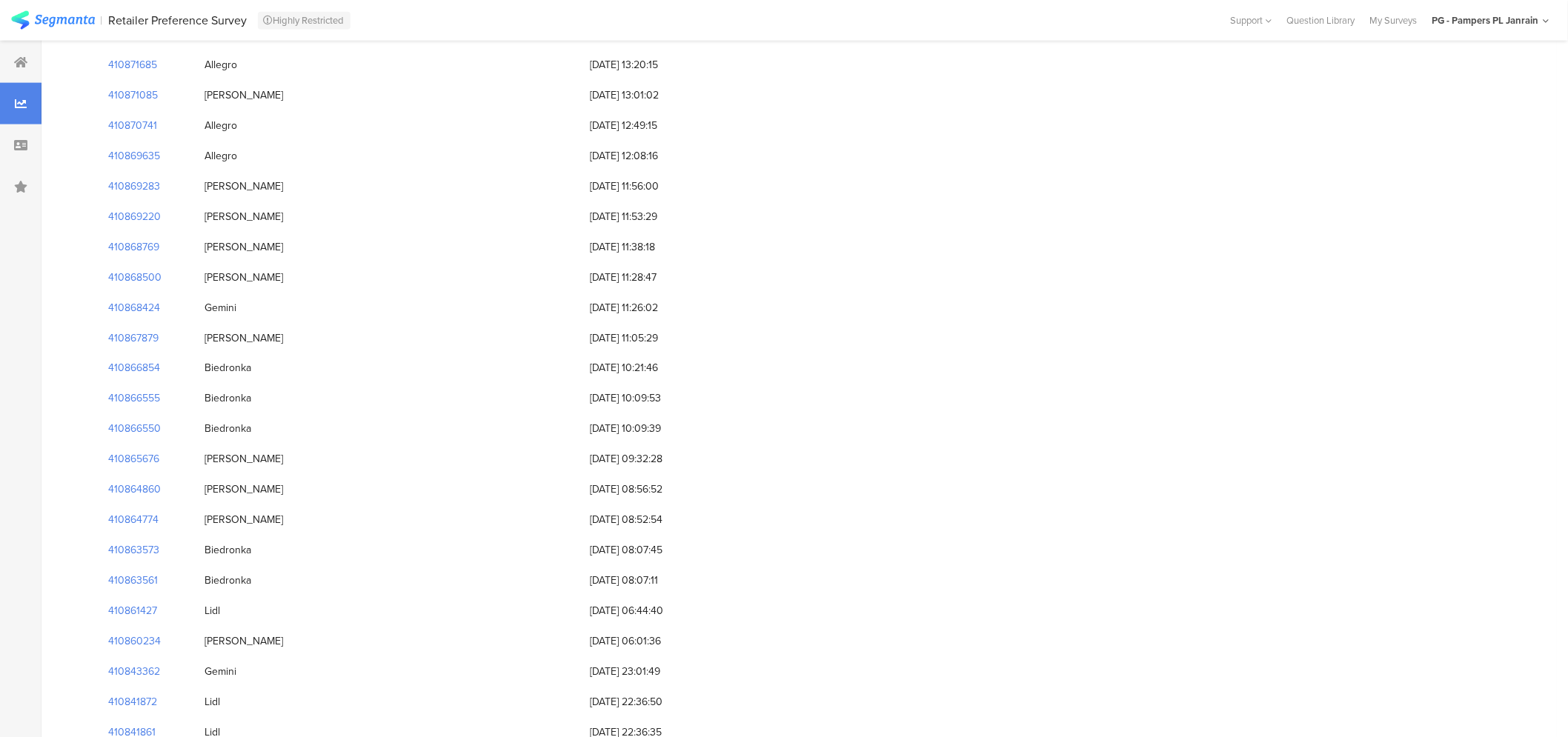
scroll to position [0, 0]
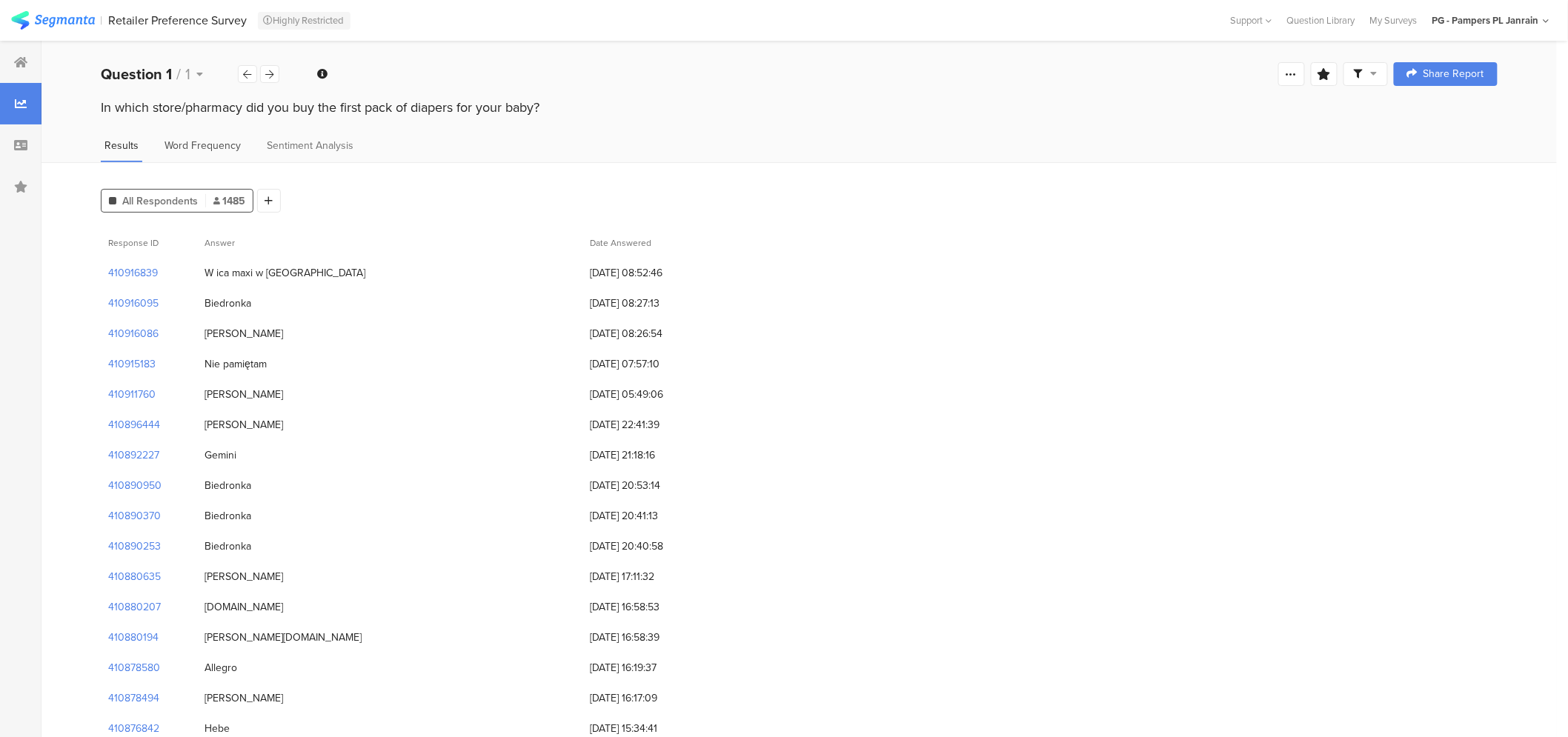
click at [206, 151] on span "Word Frequency" at bounding box center [203, 145] width 77 height 16
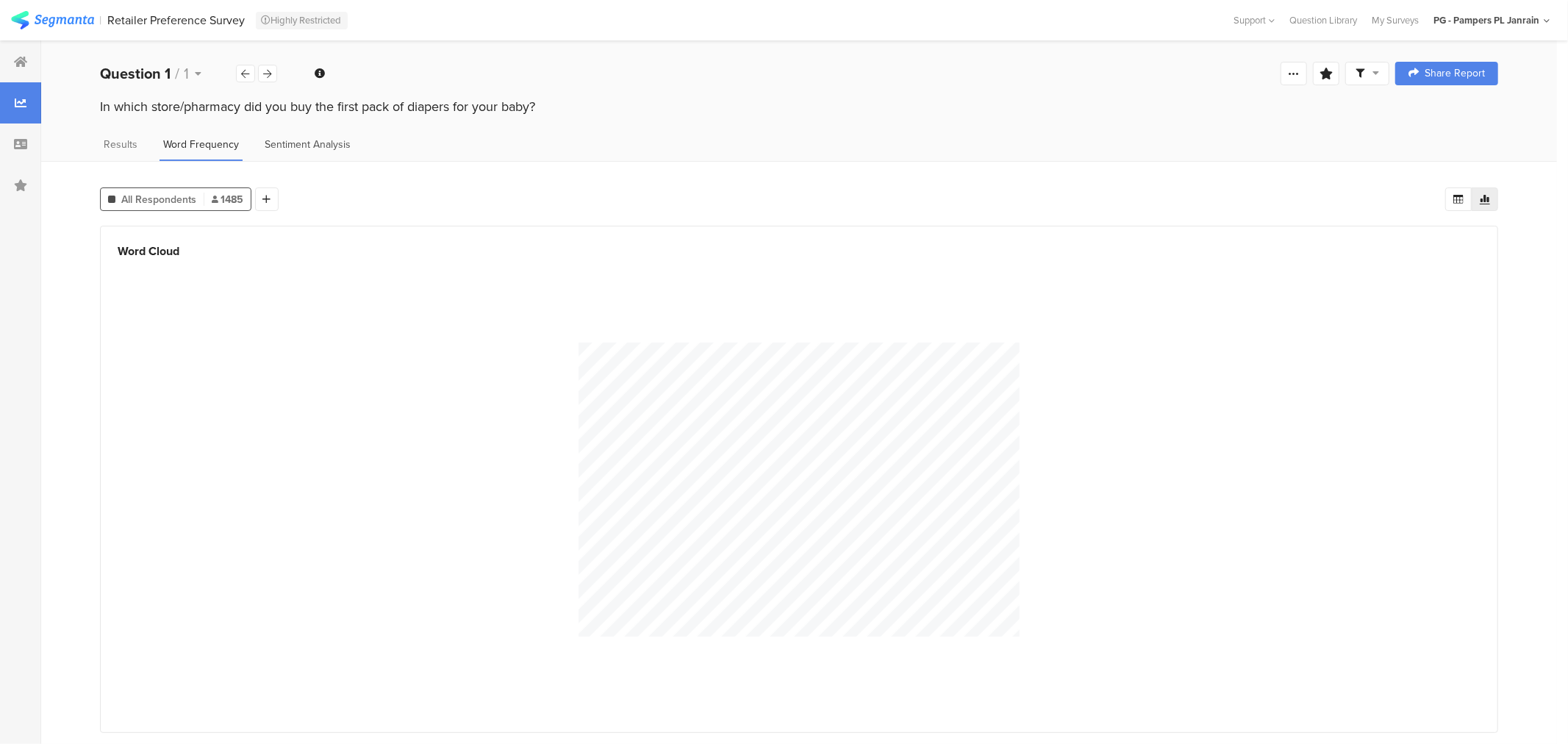
click at [284, 141] on span "Sentiment Analysis" at bounding box center [308, 144] width 86 height 16
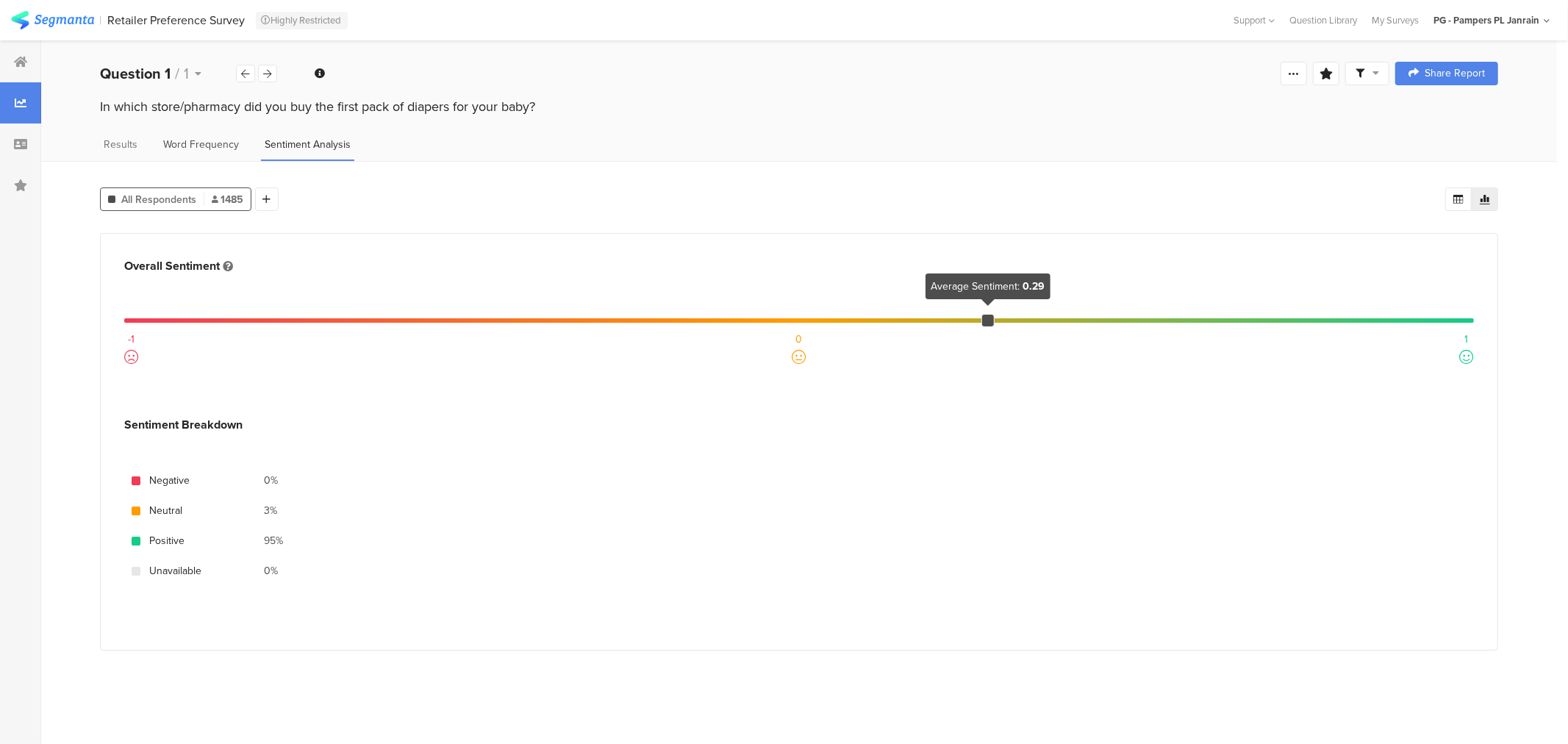
click at [188, 145] on span "Word Frequency" at bounding box center [202, 144] width 76 height 16
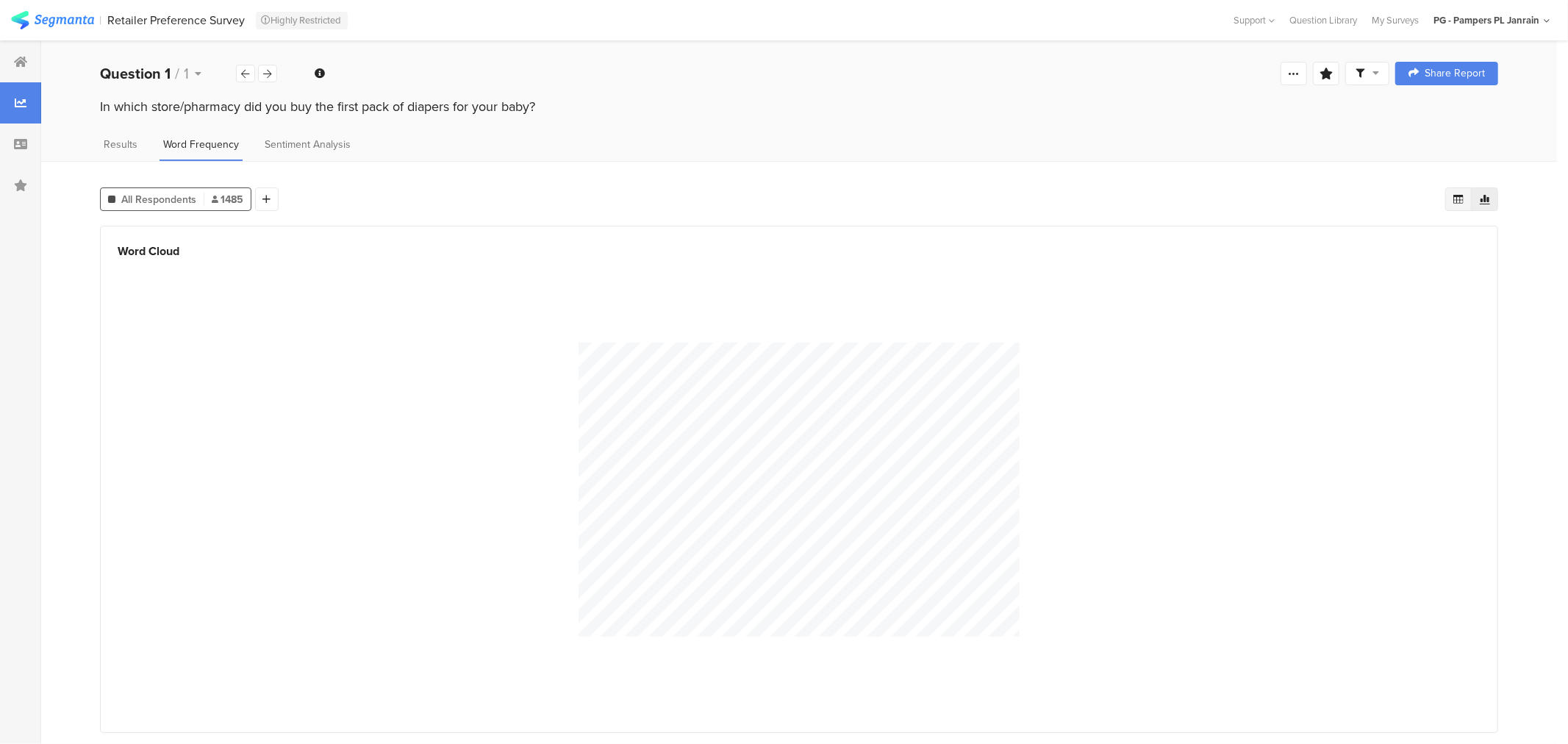
click at [1463, 205] on div at bounding box center [1458, 199] width 26 height 23
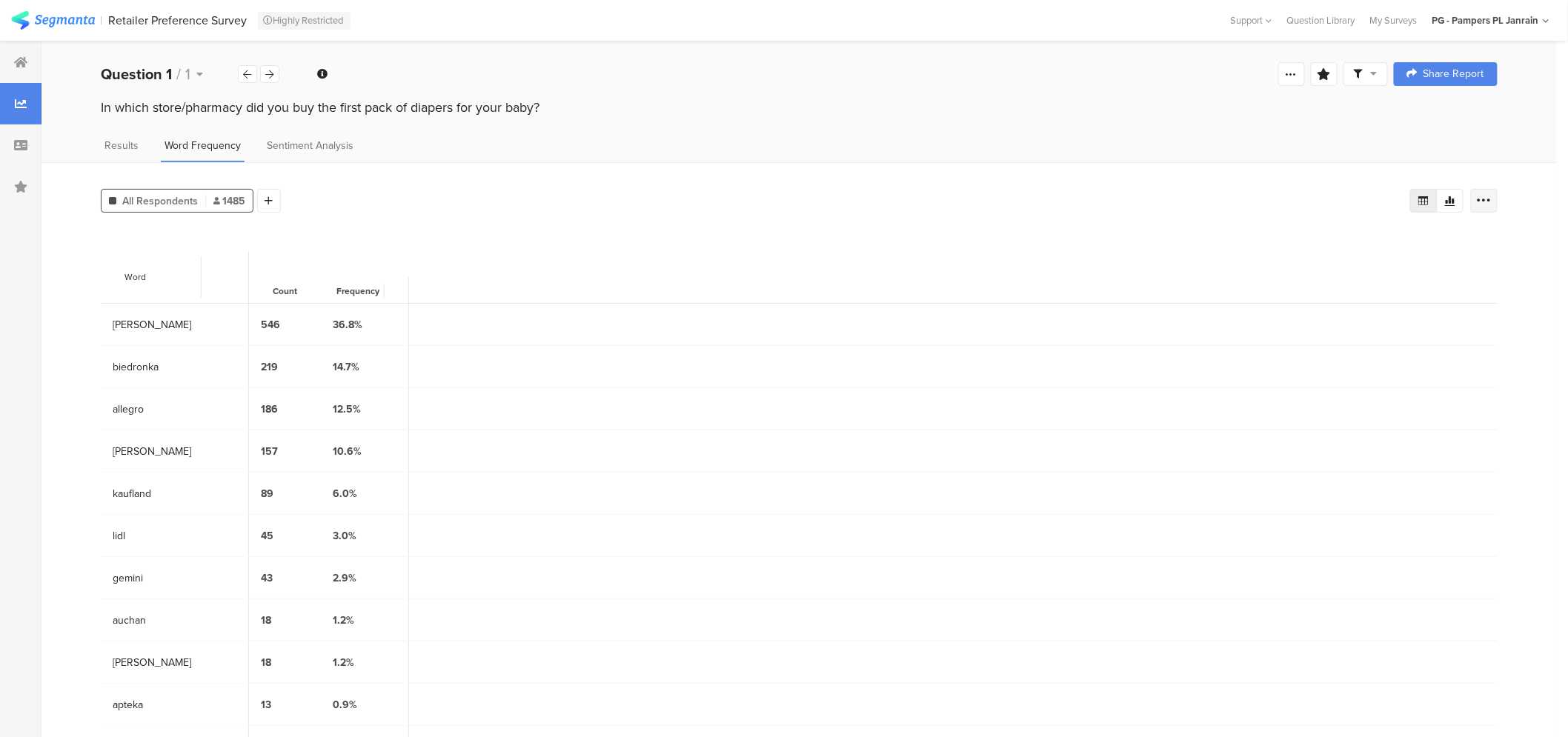
click at [1490, 200] on icon at bounding box center [1484, 200] width 15 height 15
click at [1456, 201] on icon at bounding box center [1450, 200] width 12 height 12
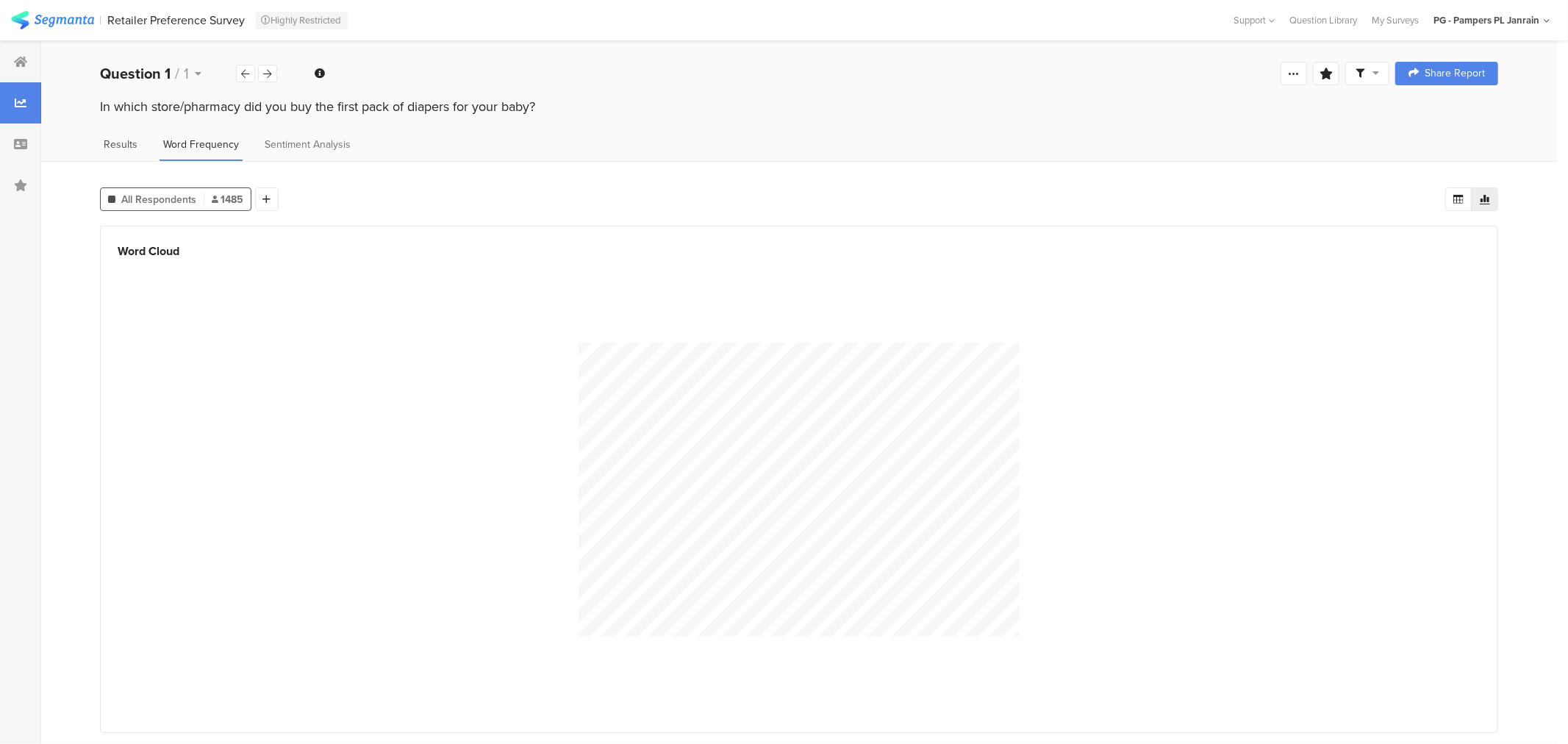
click at [133, 145] on span "Results" at bounding box center [120, 144] width 34 height 16
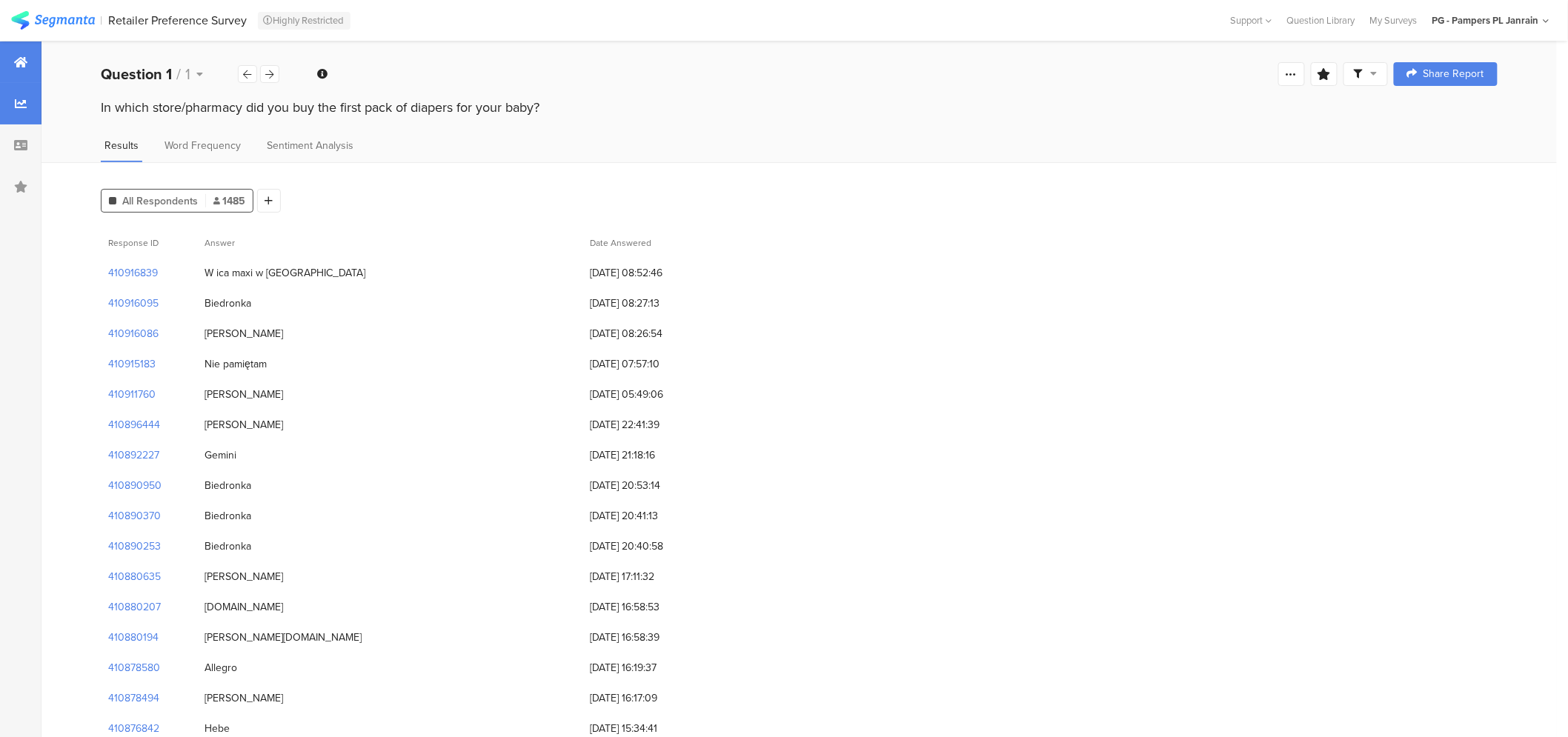
click at [23, 57] on icon at bounding box center [21, 62] width 14 height 12
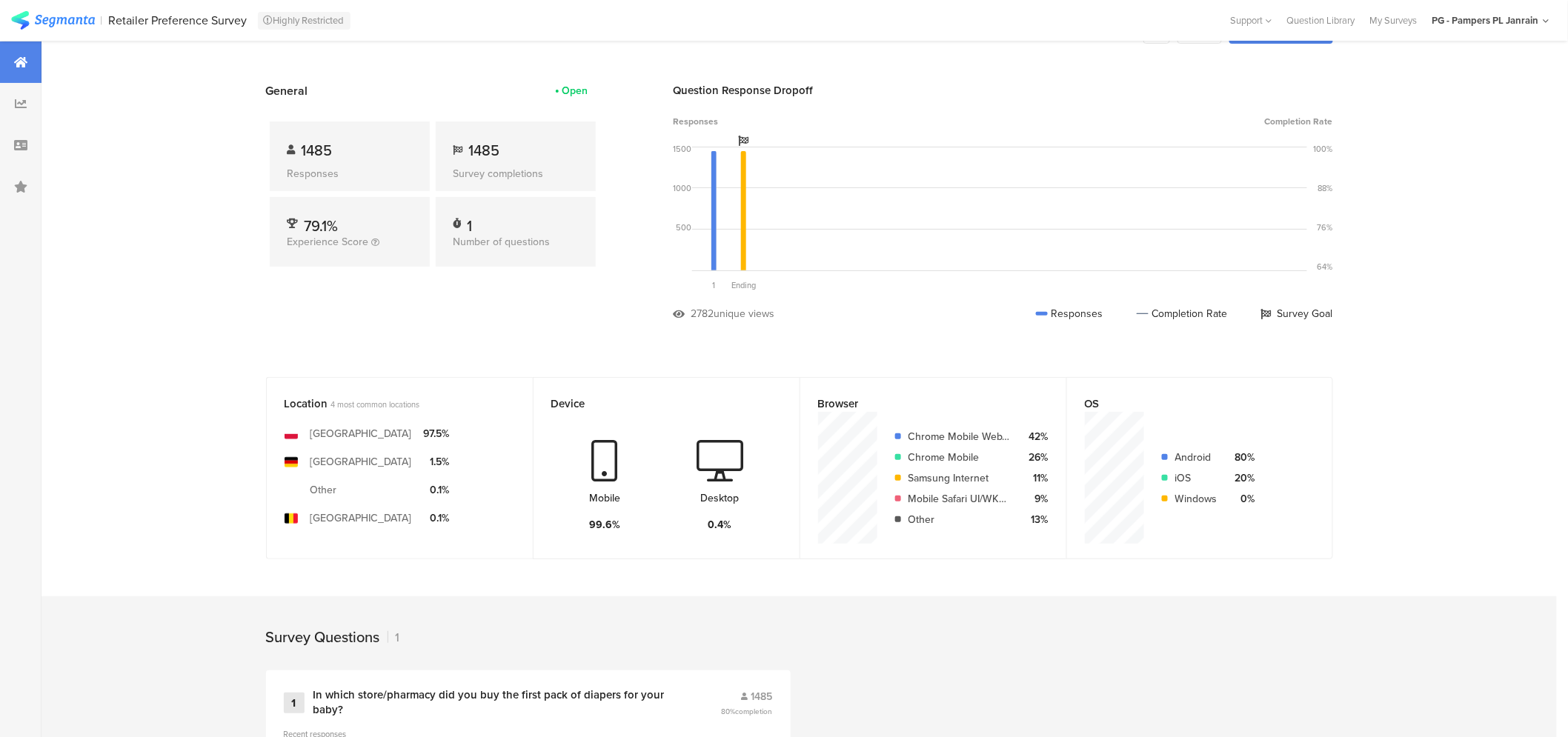
scroll to position [0, 1]
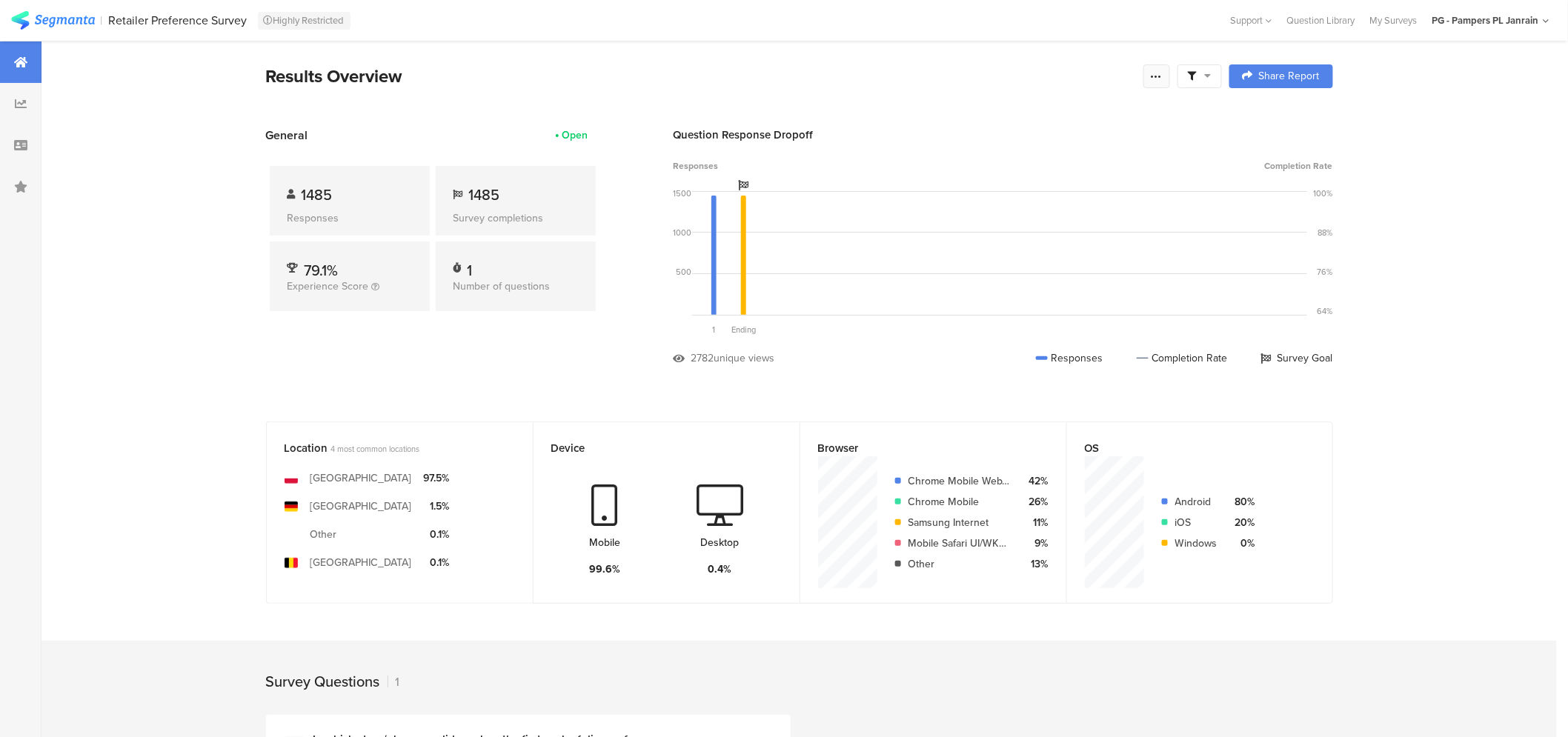
click at [1156, 72] on icon at bounding box center [1157, 77] width 12 height 12
click at [1082, 213] on section "Export Results" at bounding box center [1056, 226] width 238 height 32
click at [1065, 225] on div "Export Results" at bounding box center [1056, 226] width 238 height 15
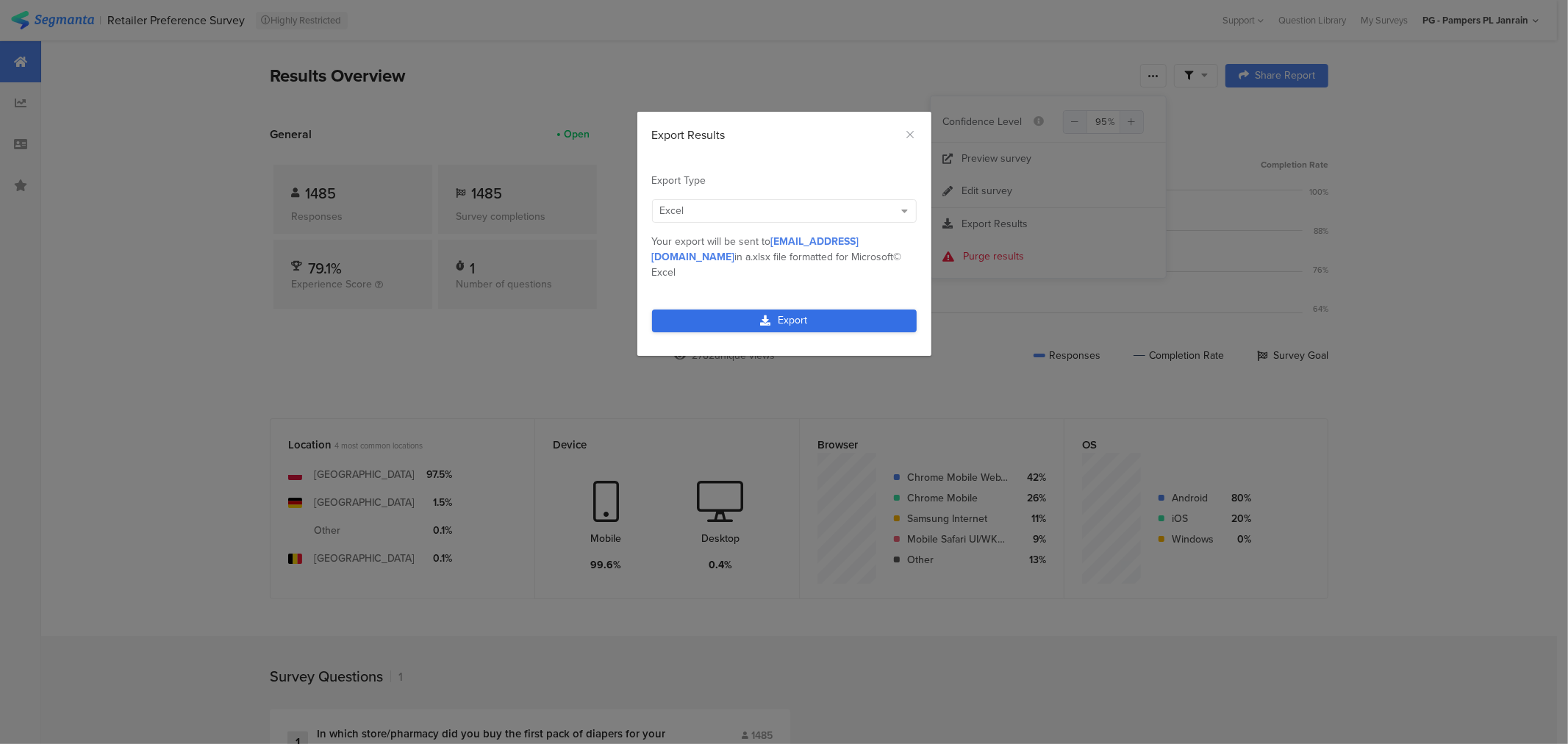
click at [784, 310] on link "Export" at bounding box center [784, 320] width 265 height 22
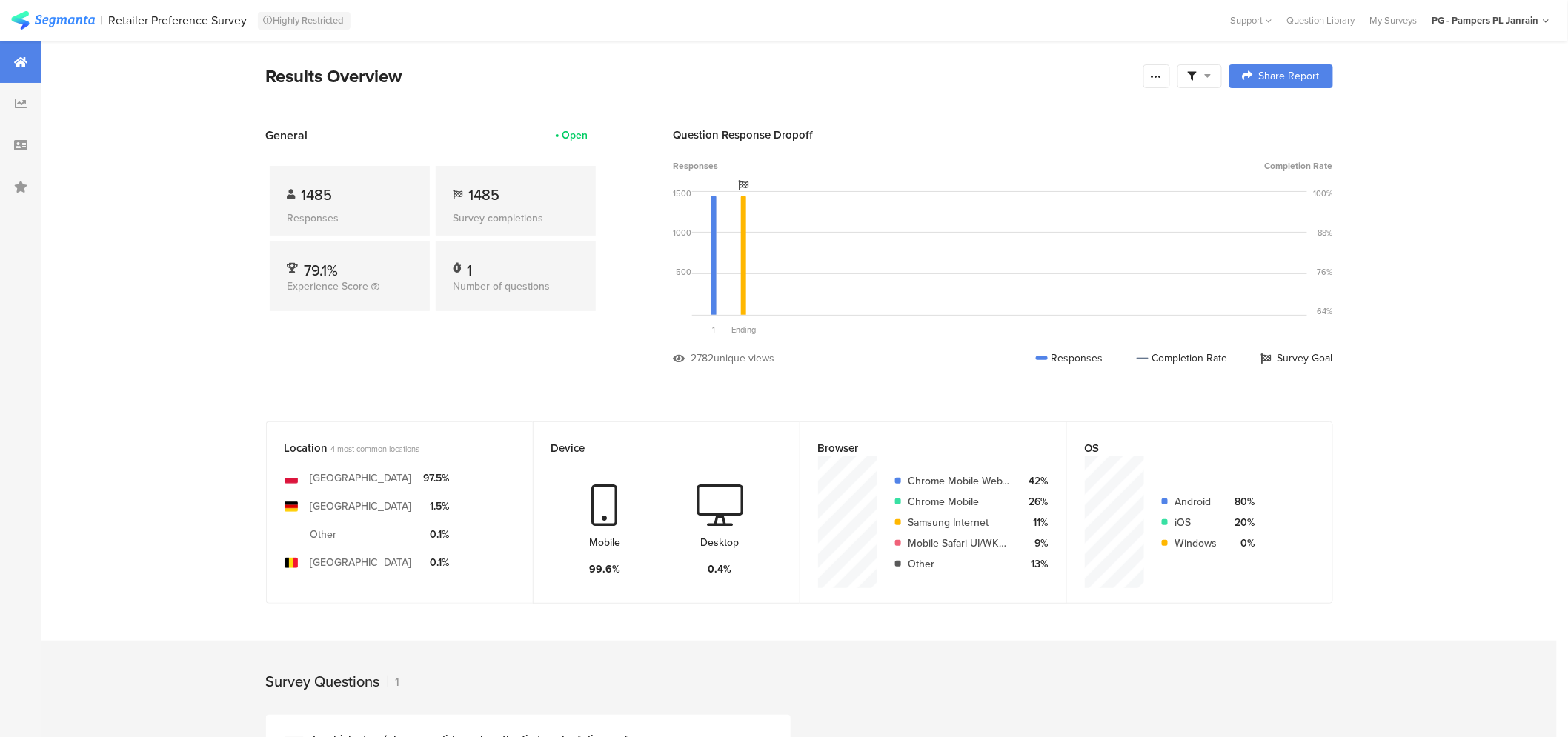
scroll to position [233, 0]
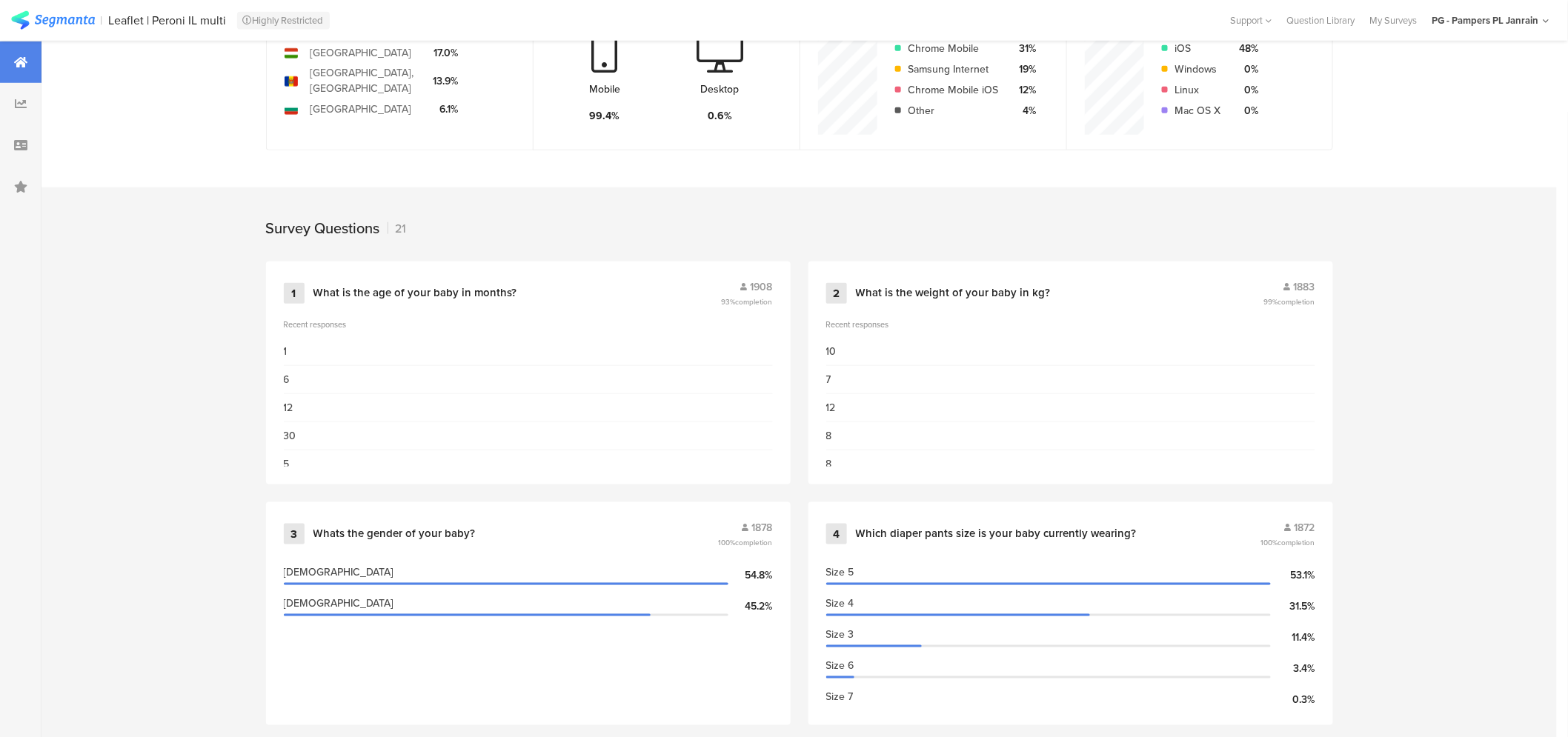
scroll to position [454, 1]
click at [419, 309] on div "1 What is the age of your baby in months? 1908 93% completion Recent responses …" at bounding box center [528, 372] width 524 height 223
click at [449, 294] on div "What is the age of your baby in months?" at bounding box center [415, 292] width 204 height 15
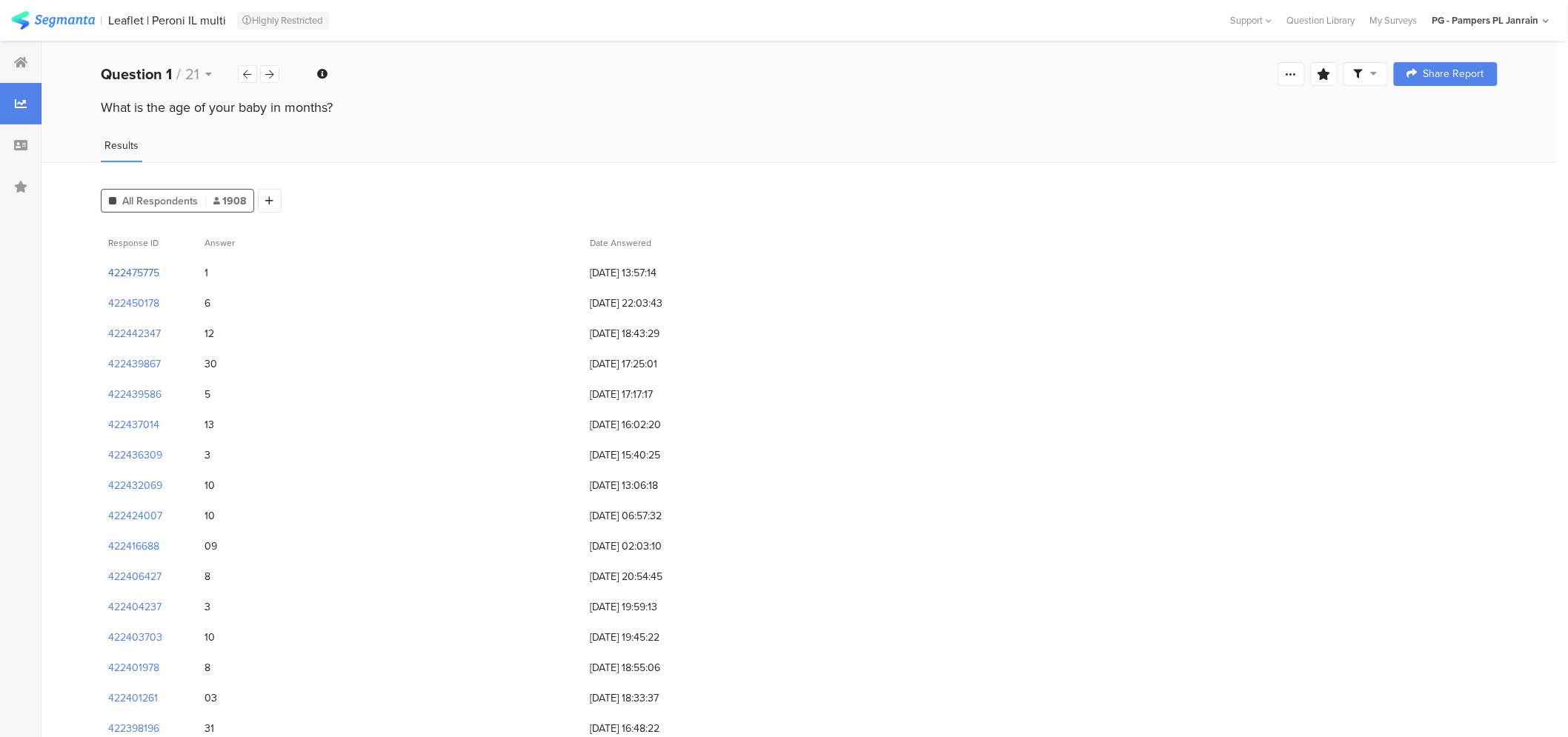
click at [154, 265] on section "422475775" at bounding box center [134, 273] width 51 height 16
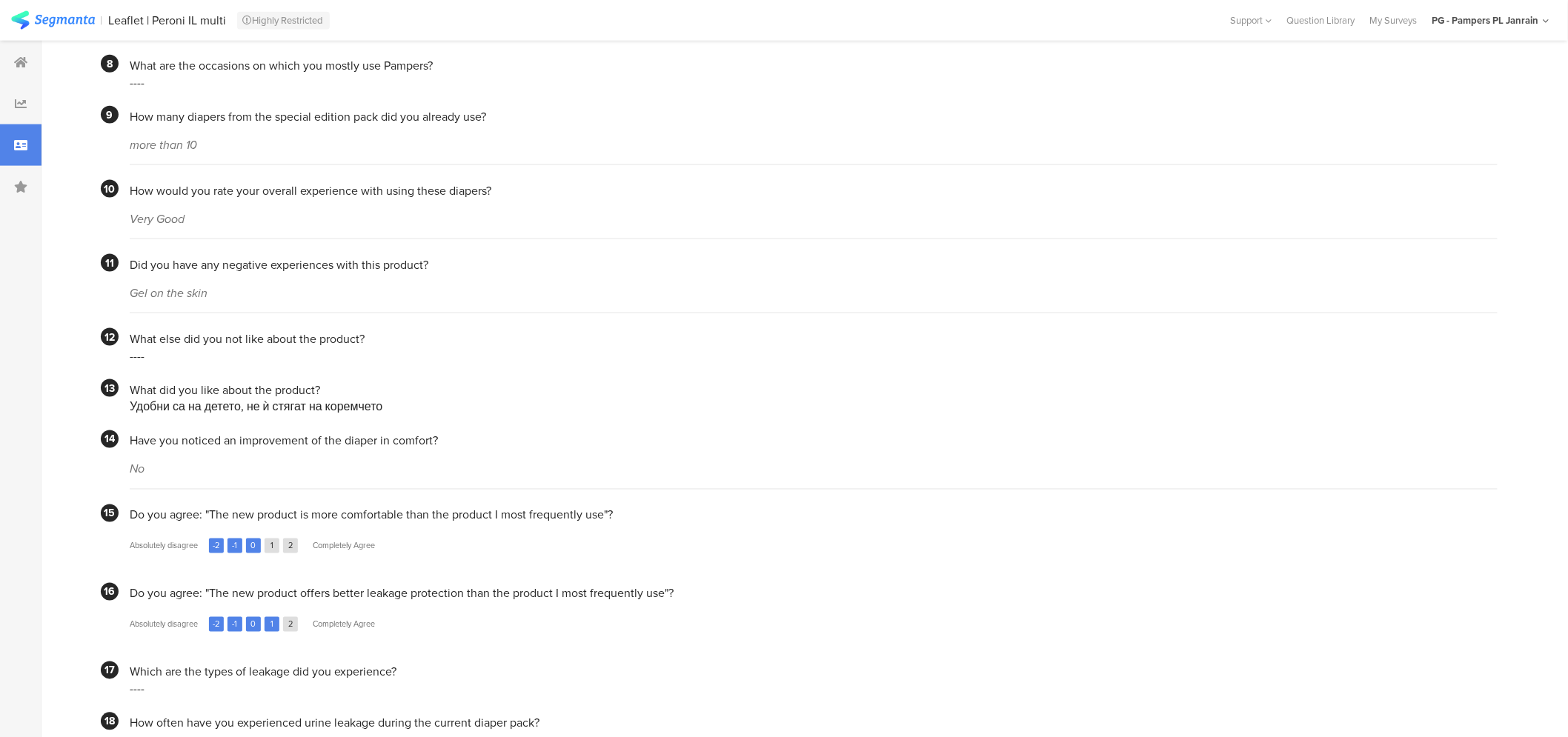
scroll to position [1074, 0]
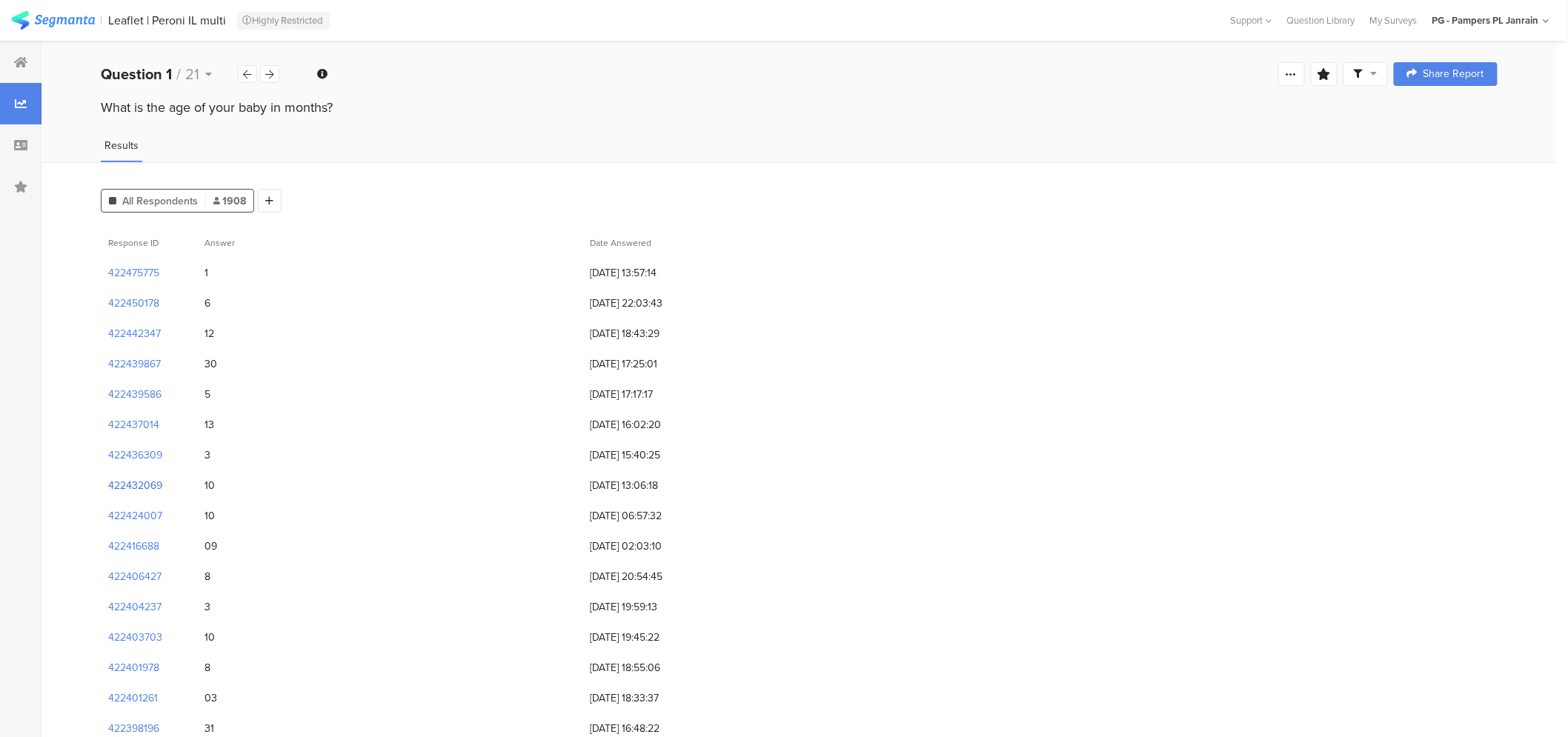
click at [137, 485] on section "422432069" at bounding box center [135, 486] width 54 height 16
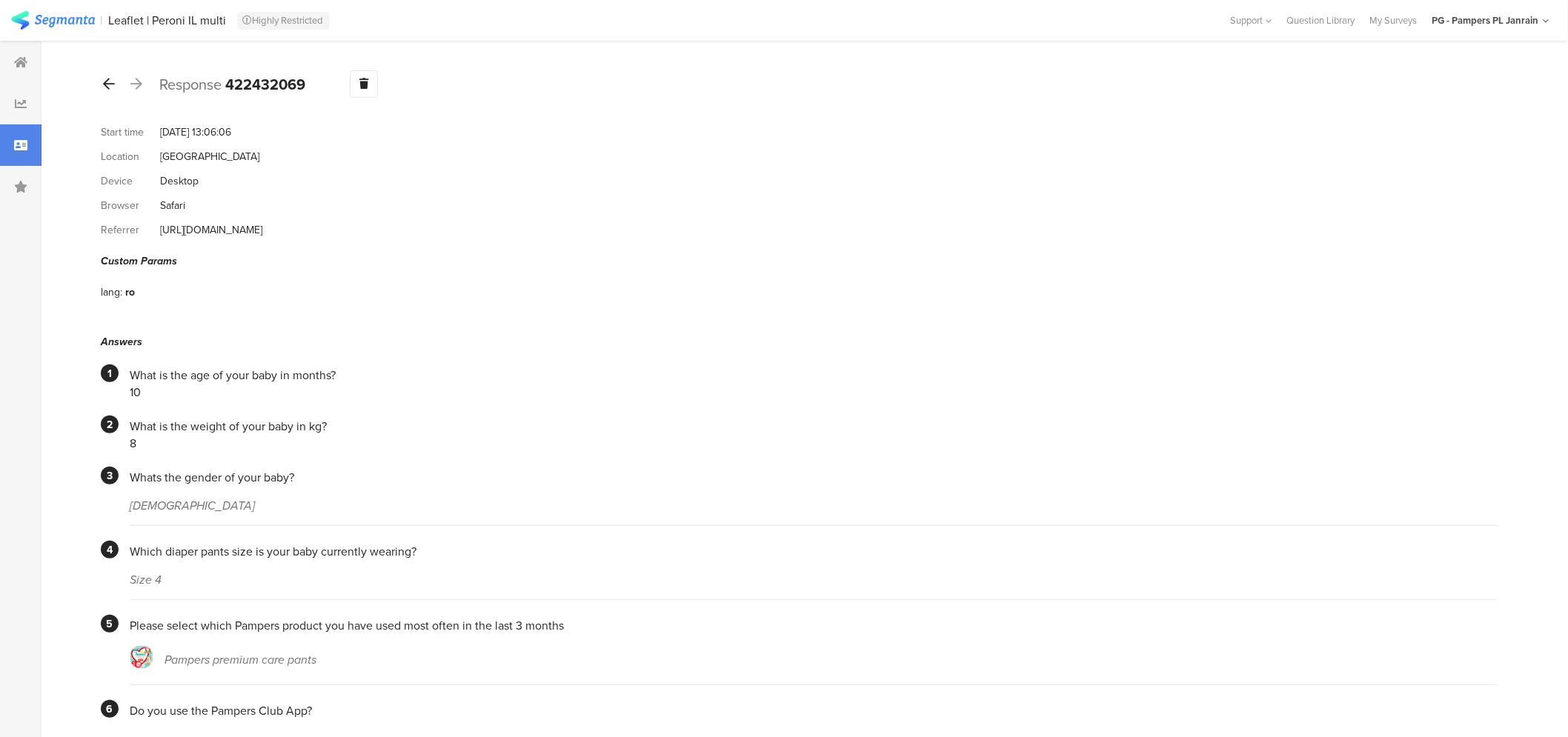
click at [107, 86] on icon at bounding box center [109, 83] width 12 height 14
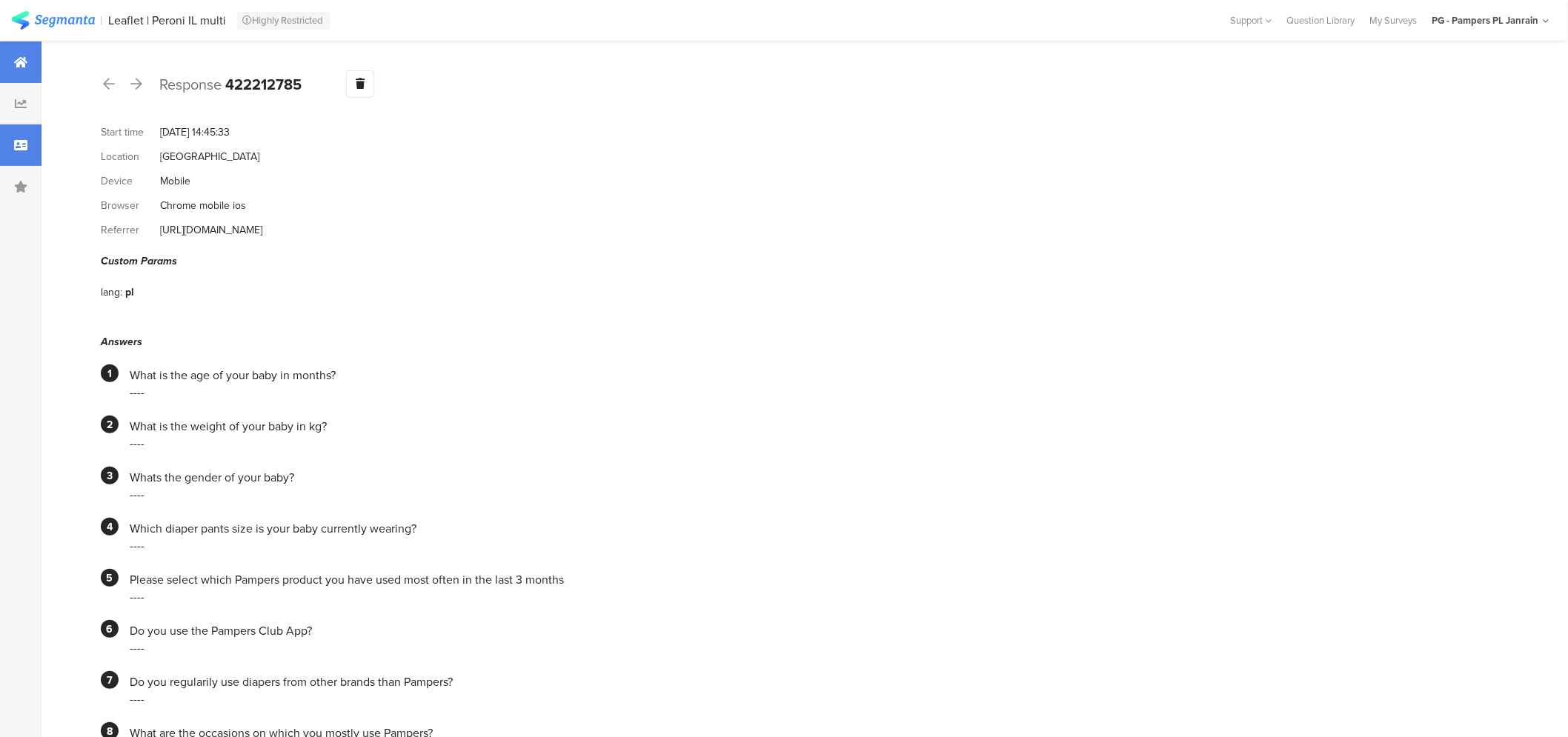
click at [10, 73] on div at bounding box center [21, 62] width 41 height 41
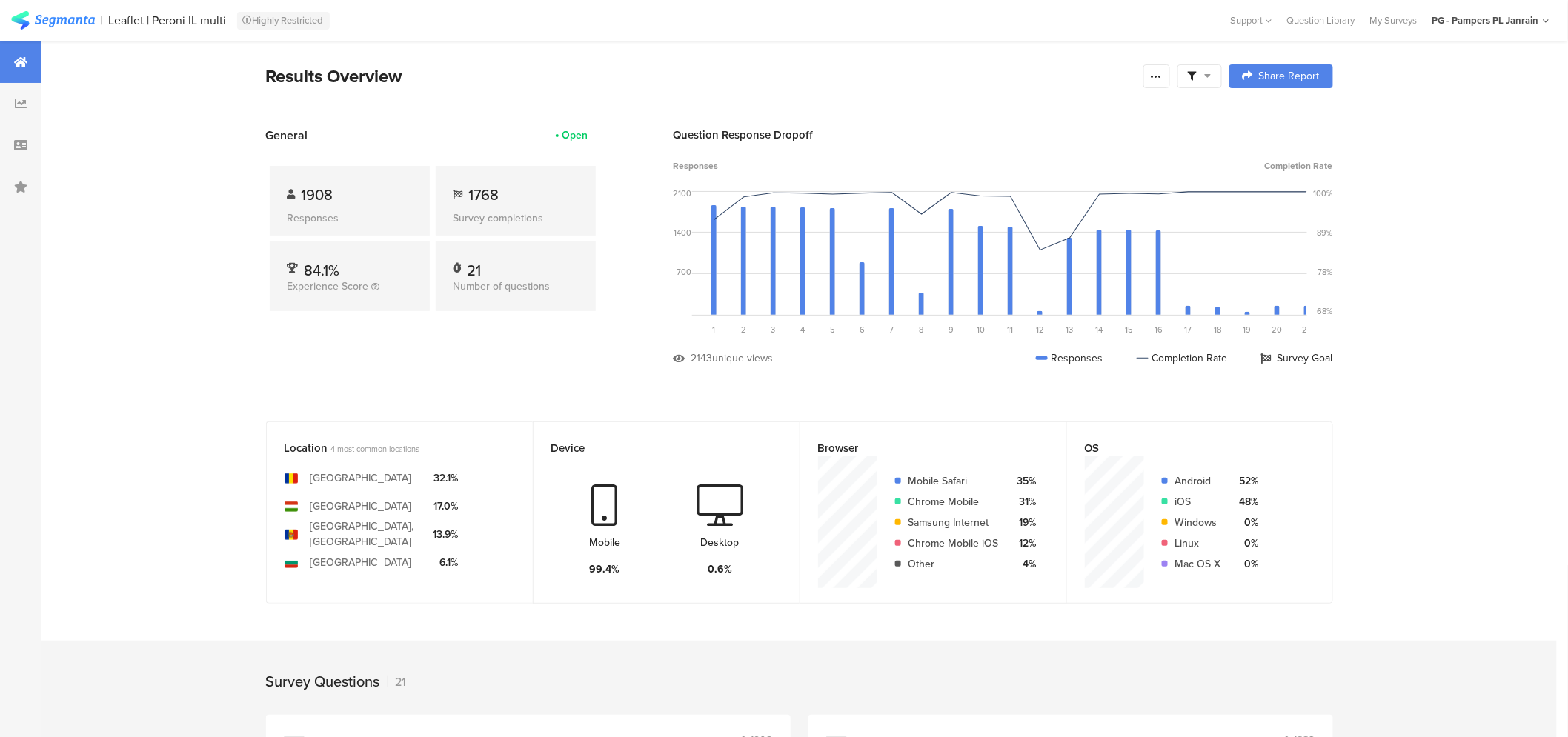
click at [27, 50] on div at bounding box center [21, 62] width 41 height 41
click at [1418, 23] on div "My Surveys" at bounding box center [1393, 21] width 62 height 14
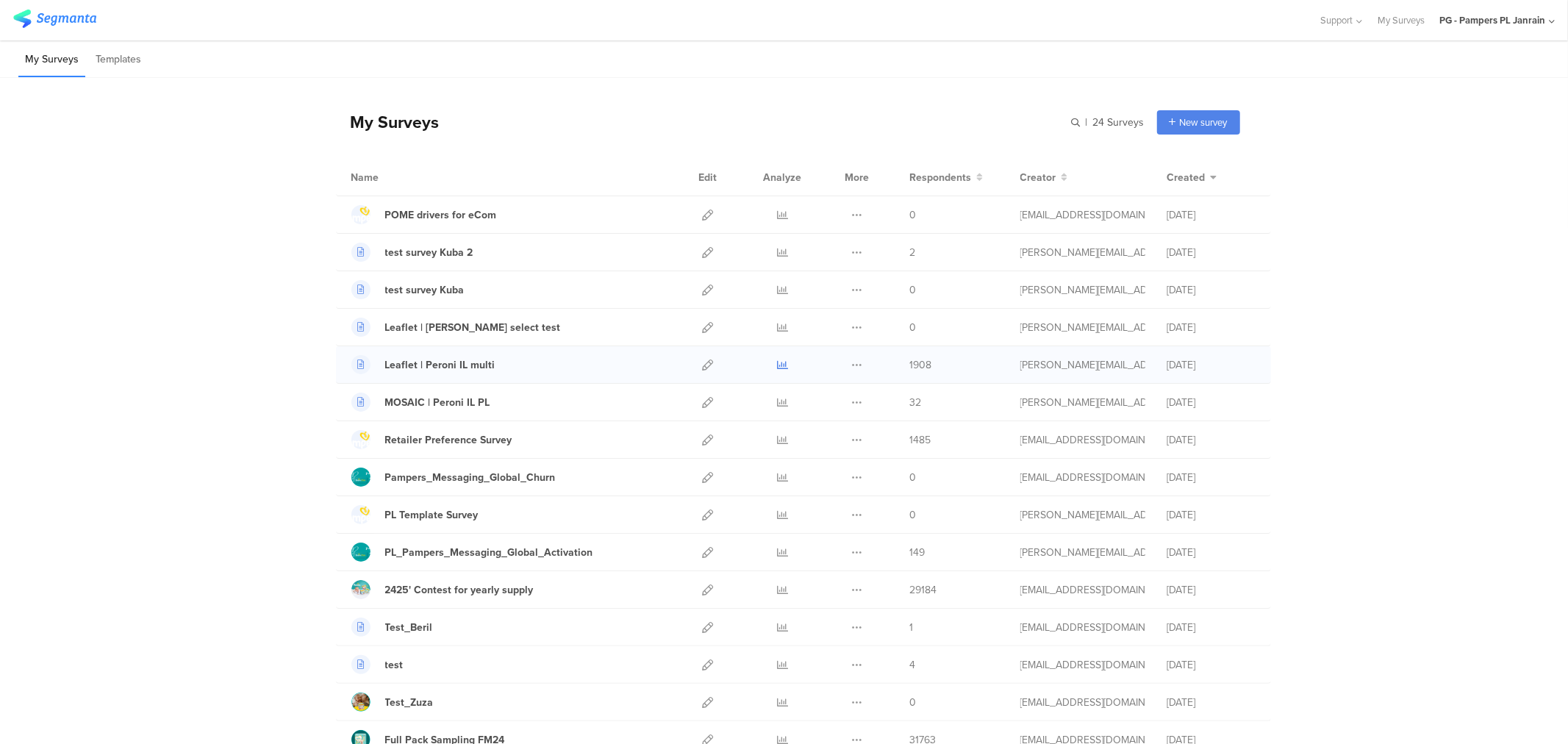
click at [777, 362] on icon at bounding box center [782, 364] width 11 height 11
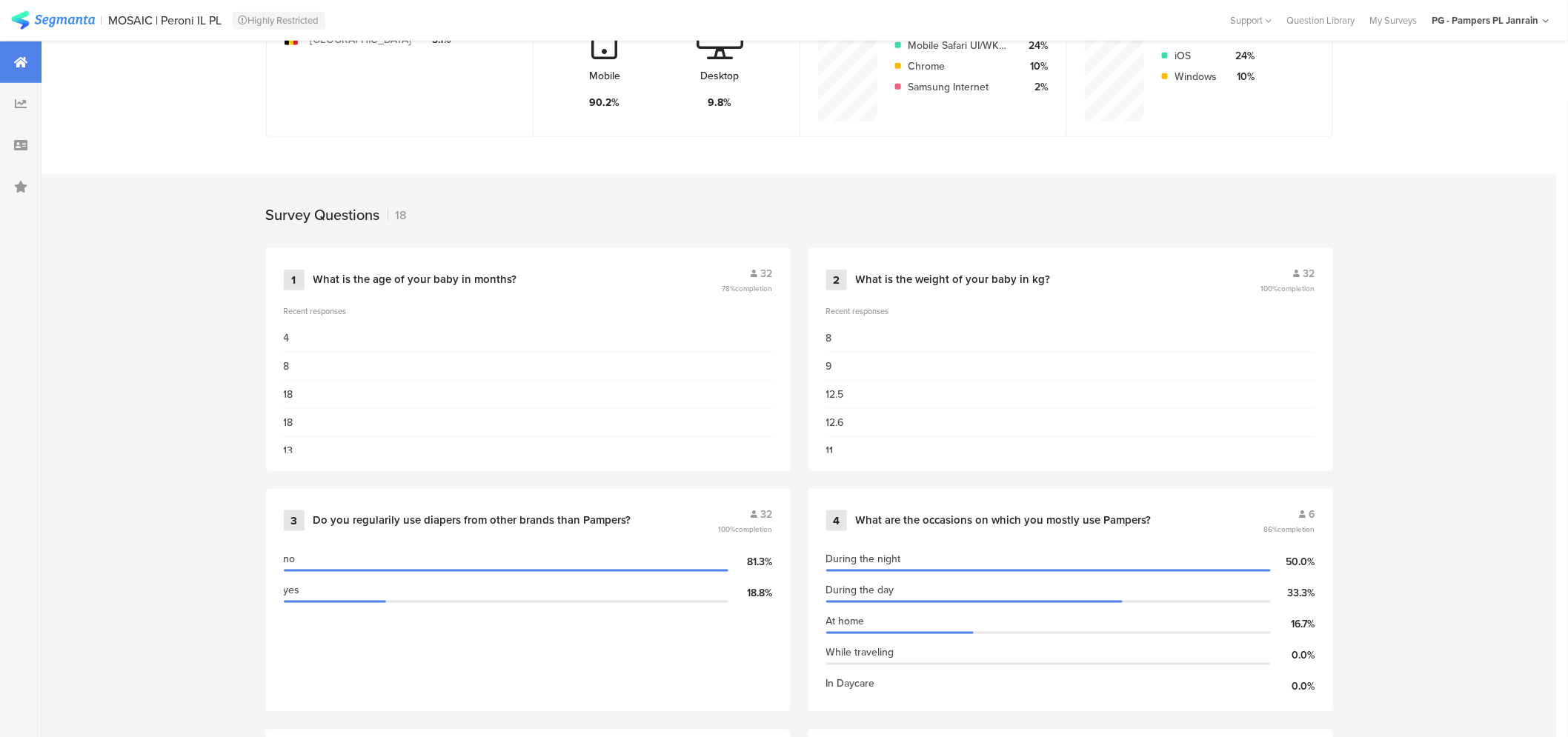
scroll to position [468, 0]
click at [549, 283] on div "What is the age of your baby in months?" at bounding box center [515, 278] width 406 height 15
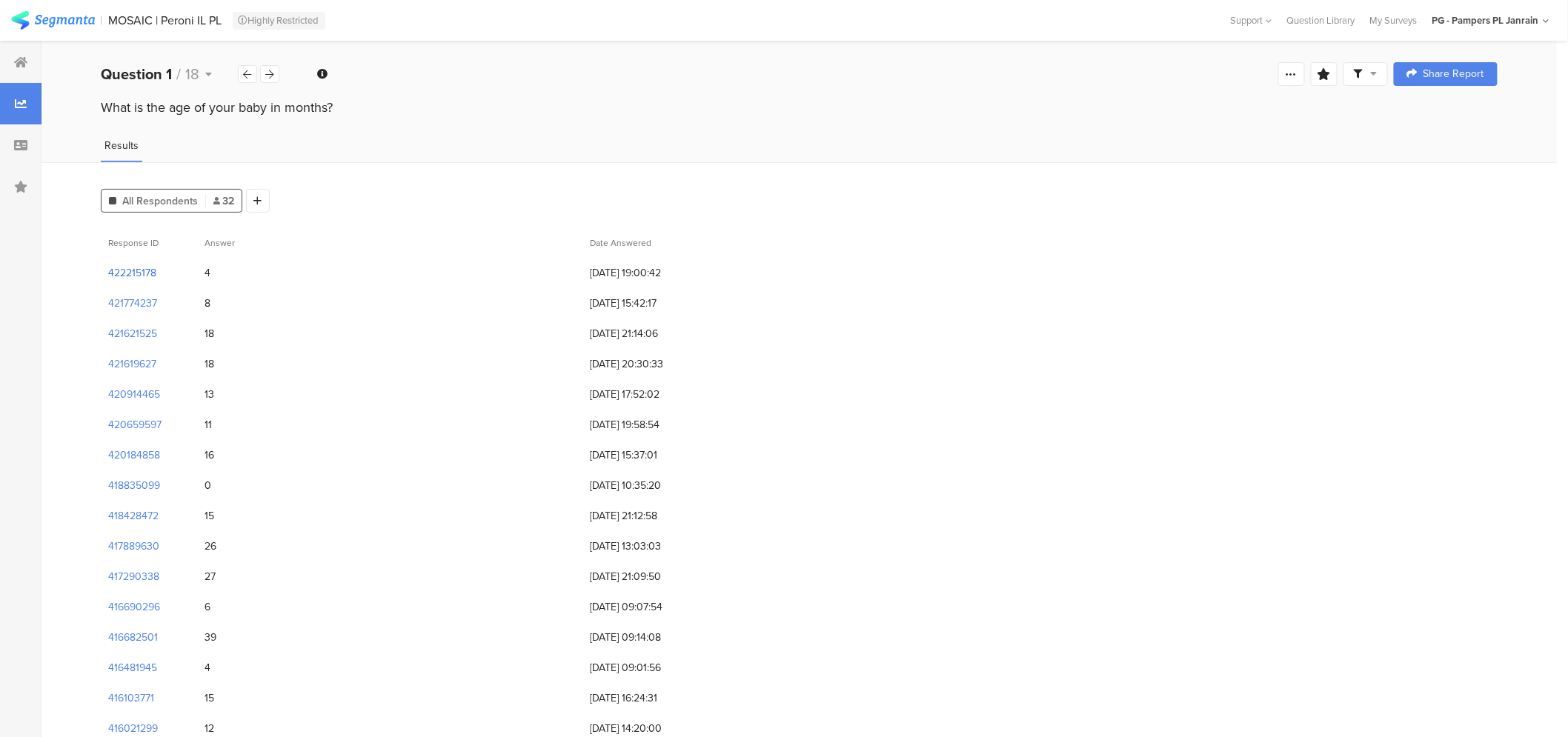
click at [146, 277] on section "422215178" at bounding box center [132, 273] width 48 height 16
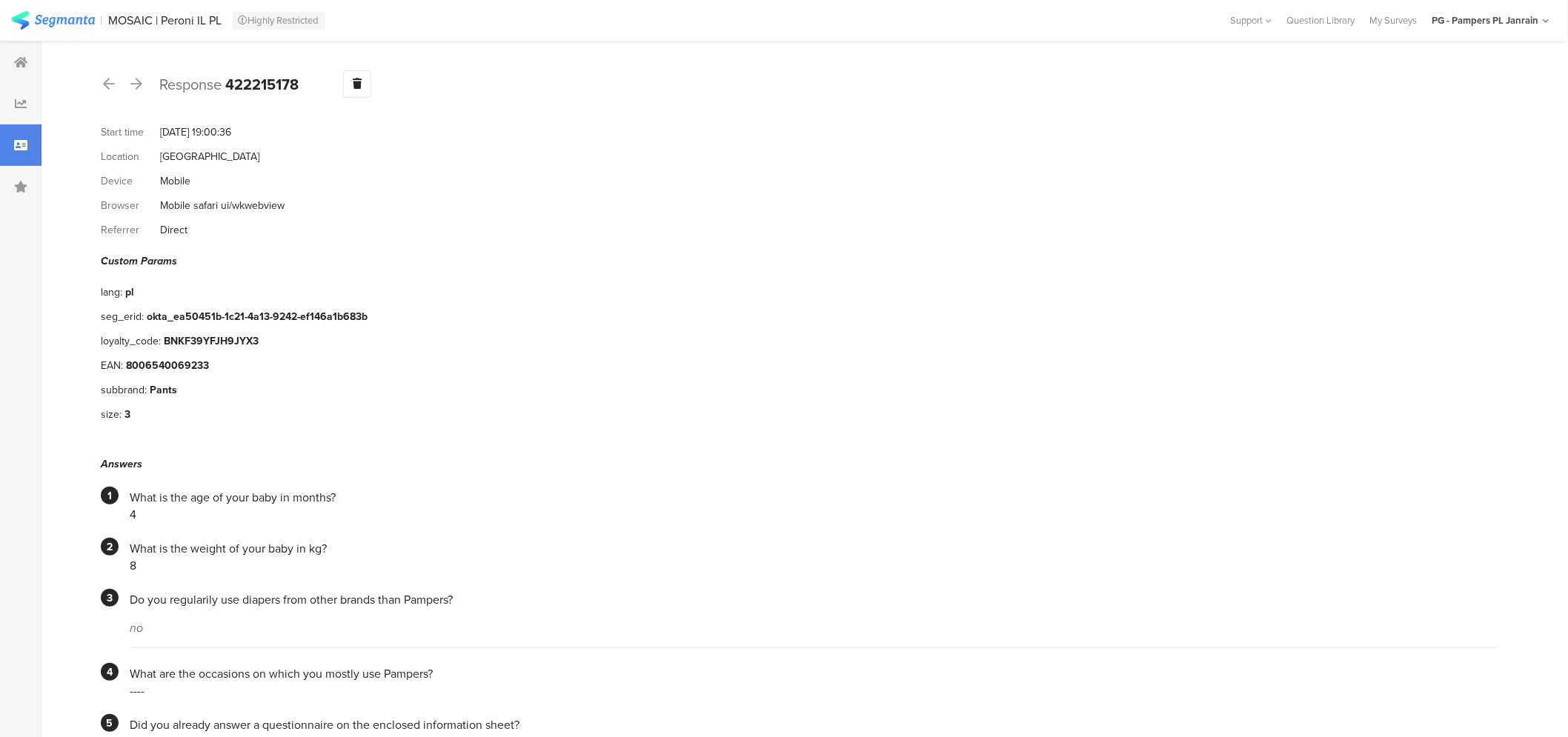
click at [109, 83] on icon at bounding box center [109, 83] width 12 height 14
click at [108, 83] on icon at bounding box center [109, 83] width 12 height 14
